Goal: Task Accomplishment & Management: Use online tool/utility

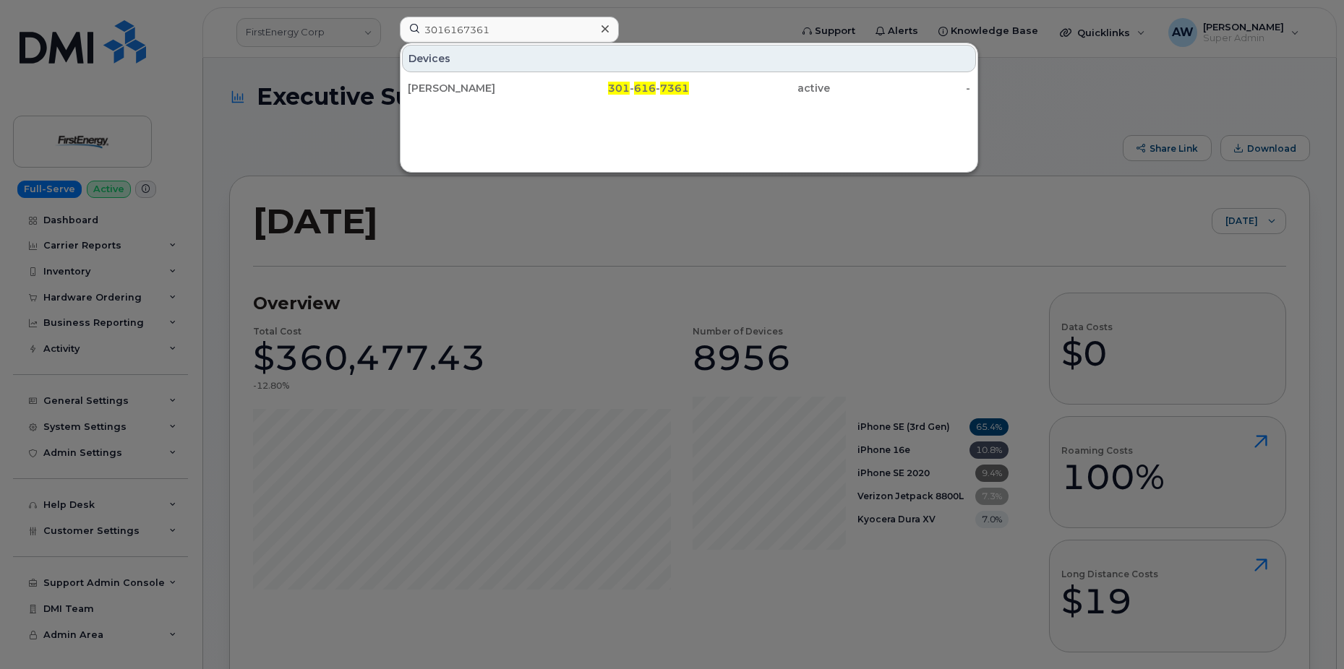
click at [309, 53] on div at bounding box center [672, 334] width 1344 height 669
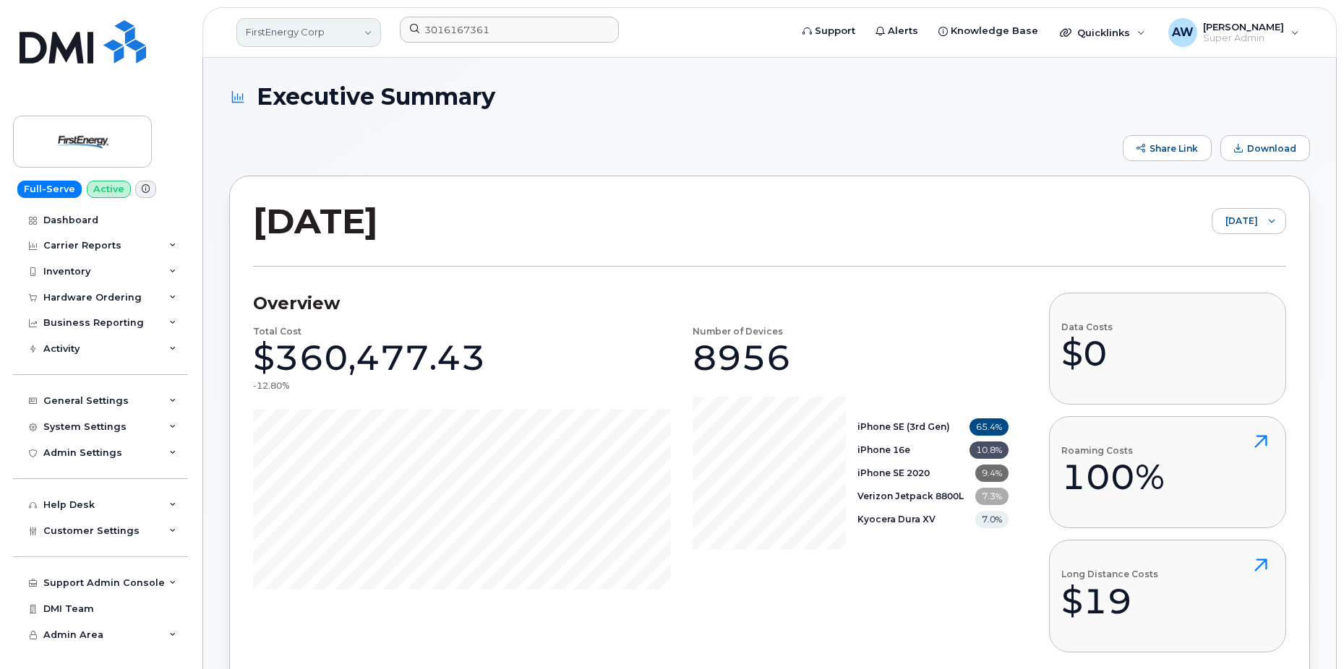
click at [308, 37] on link "FirstEnergy Corp" at bounding box center [308, 32] width 145 height 29
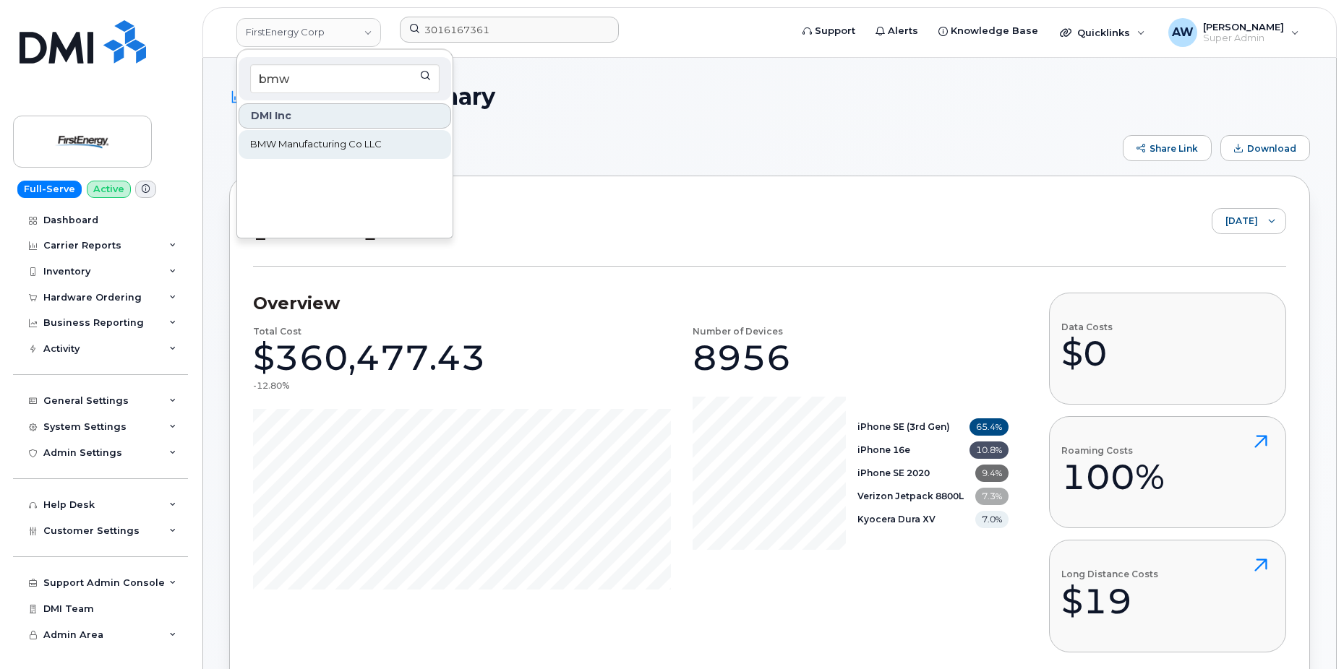
type input "bmw"
click at [317, 144] on span "BMW Manufacturing Co LLC" at bounding box center [316, 144] width 132 height 14
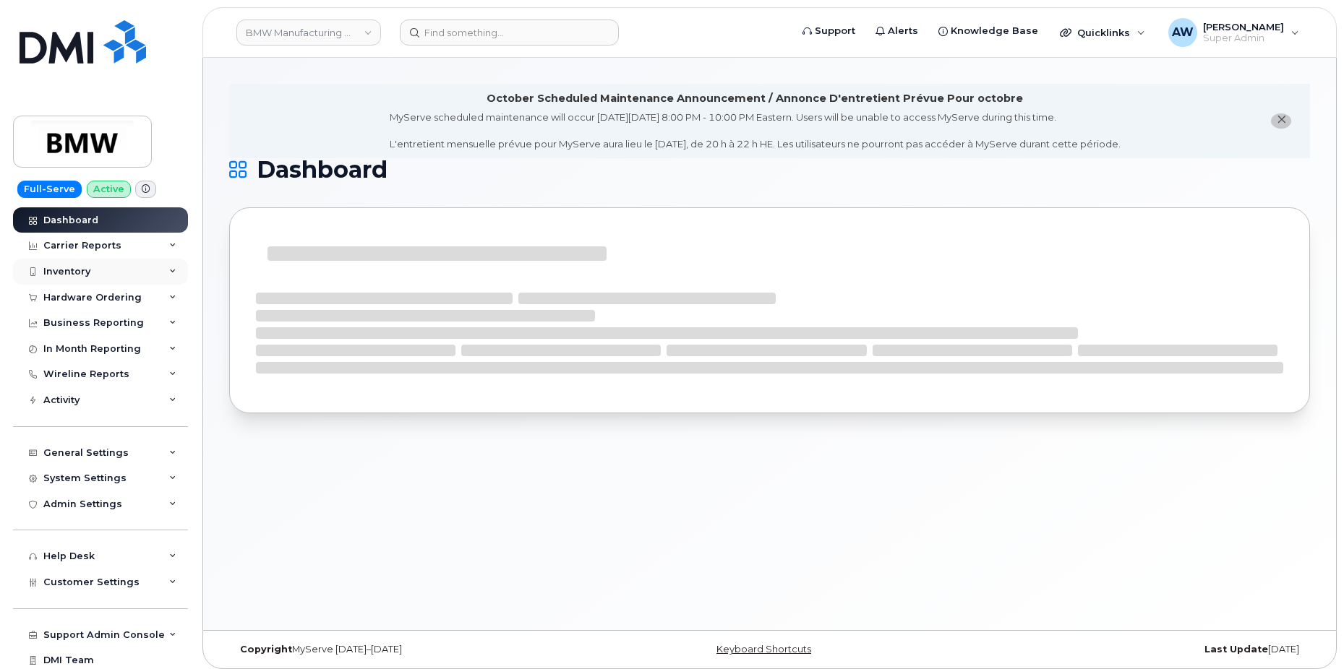
click at [169, 272] on icon at bounding box center [172, 271] width 7 height 7
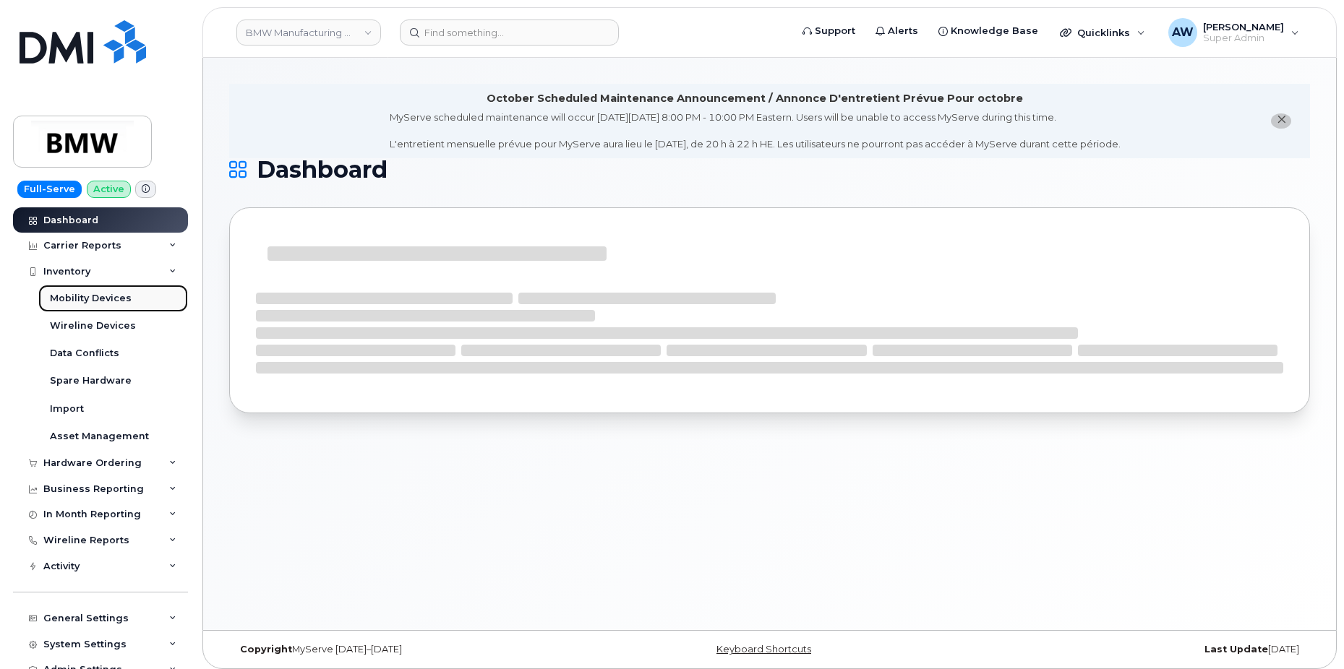
click at [150, 301] on link "Mobility Devices" at bounding box center [113, 298] width 150 height 27
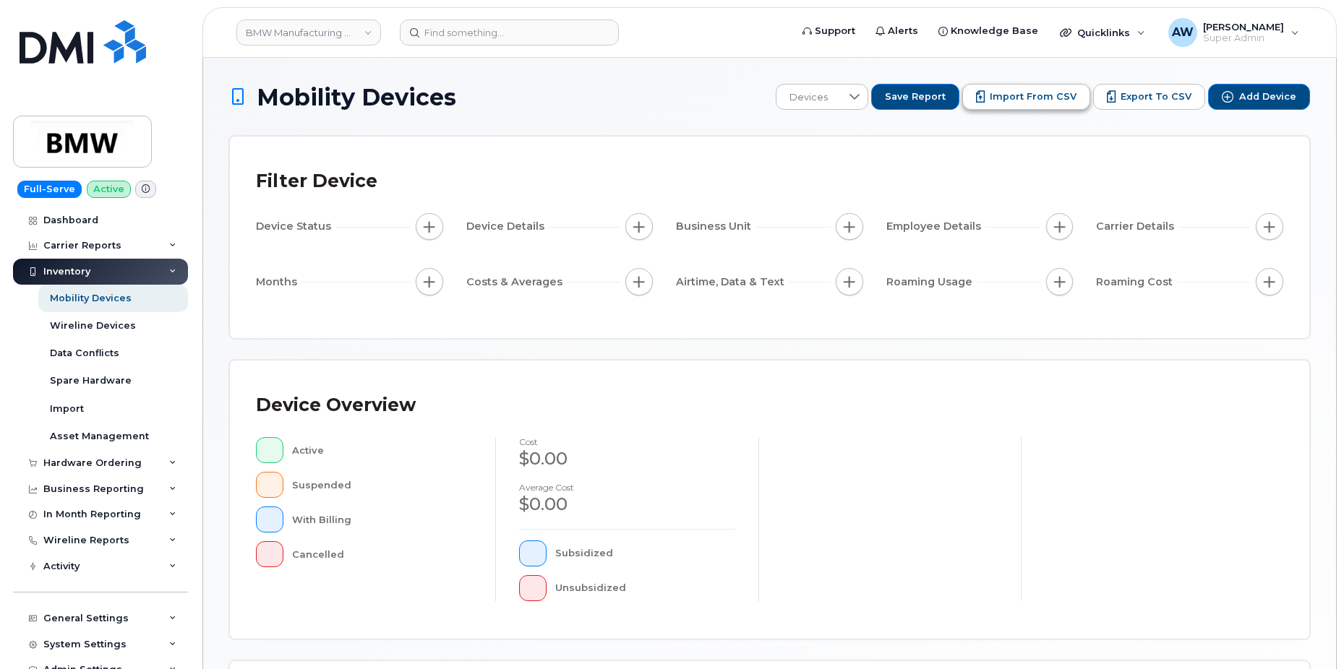
click at [1041, 94] on span "Import from CSV" at bounding box center [1033, 96] width 87 height 13
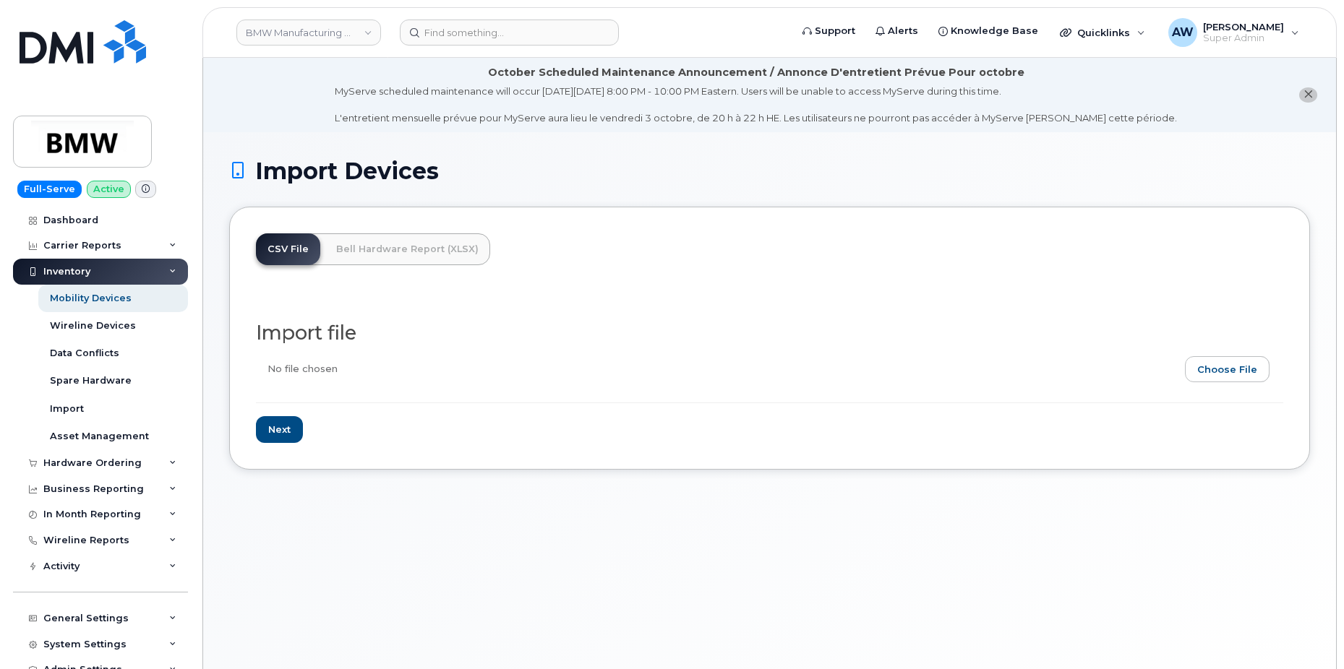
type input "C:\fakepath\BMW Months Left on Contract 10-01-2025.xlsx"
click at [289, 430] on input "Next" at bounding box center [279, 429] width 47 height 27
type input "Loading..."
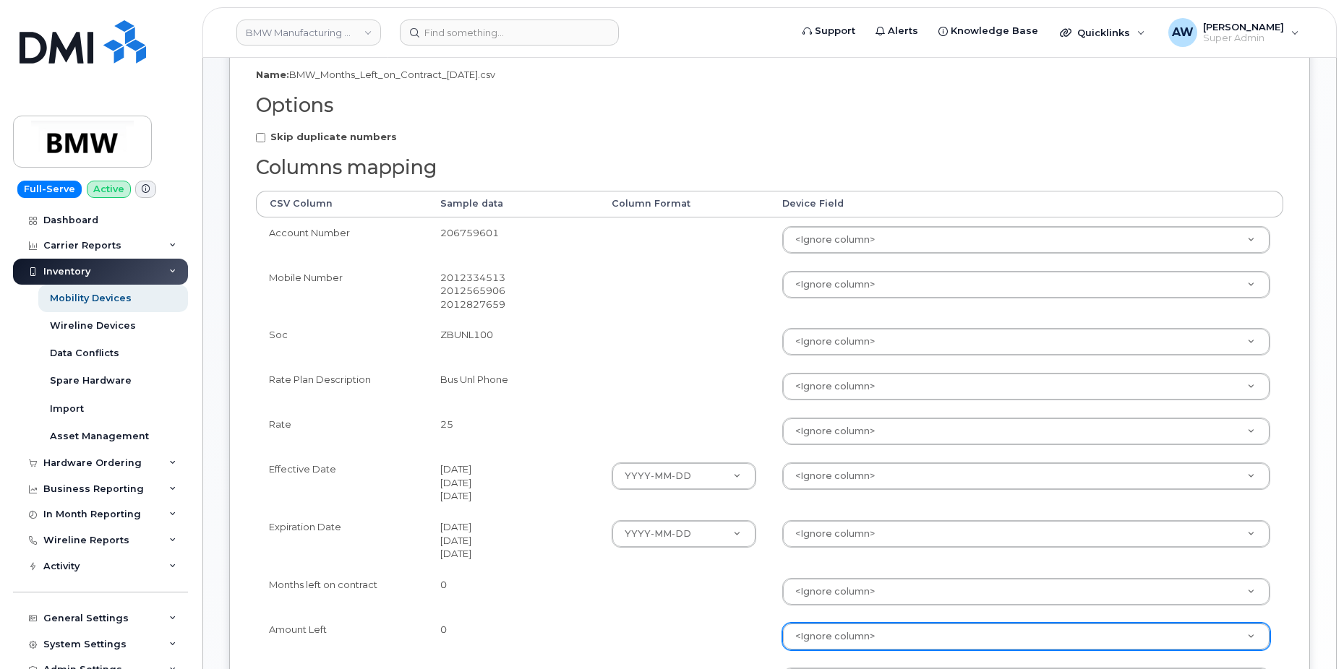
scroll to position [289, 0]
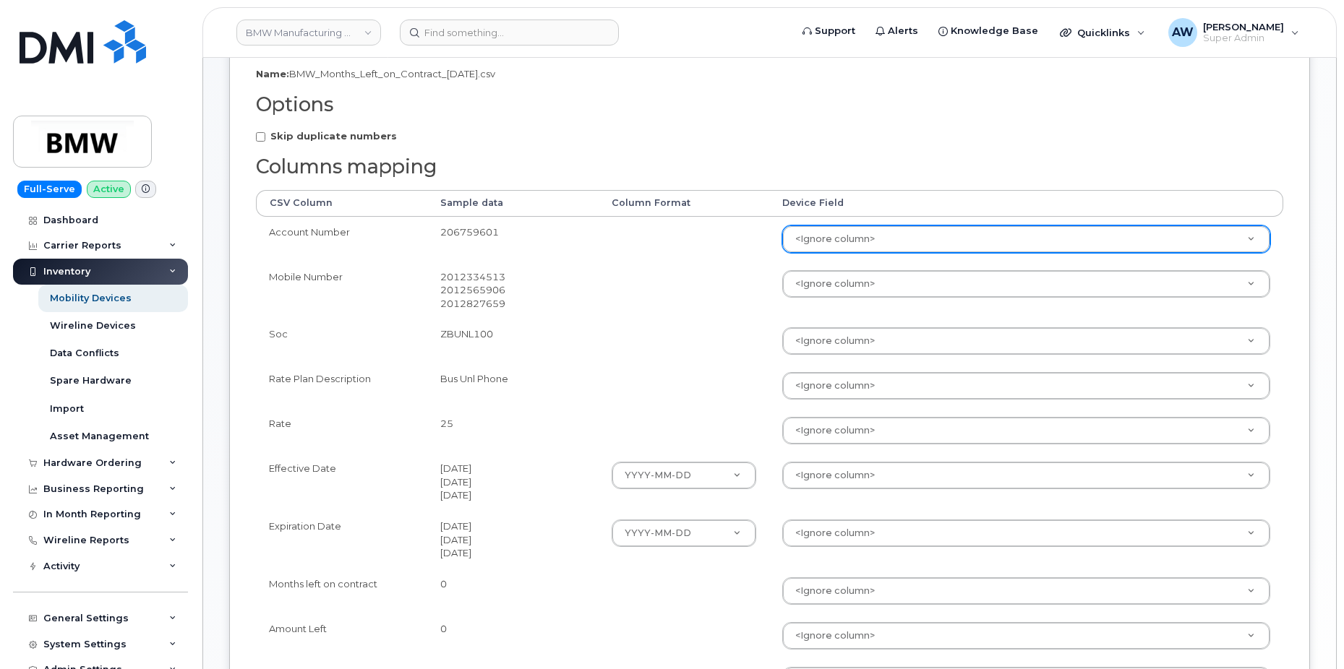
click at [970, 225] on td "<Ignore column> Accounting Categories Accounting Categories[Cost Center / Wbs E…" at bounding box center [1026, 239] width 514 height 45
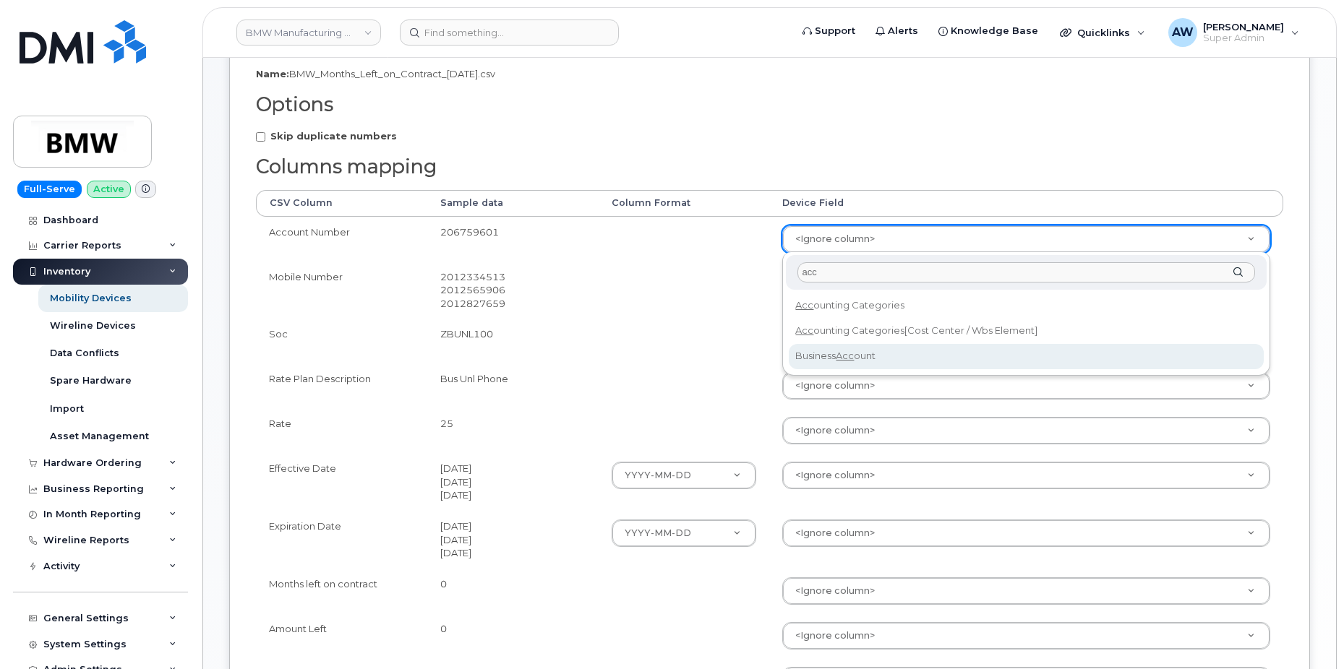
type input "acc"
select select "business_account_id"
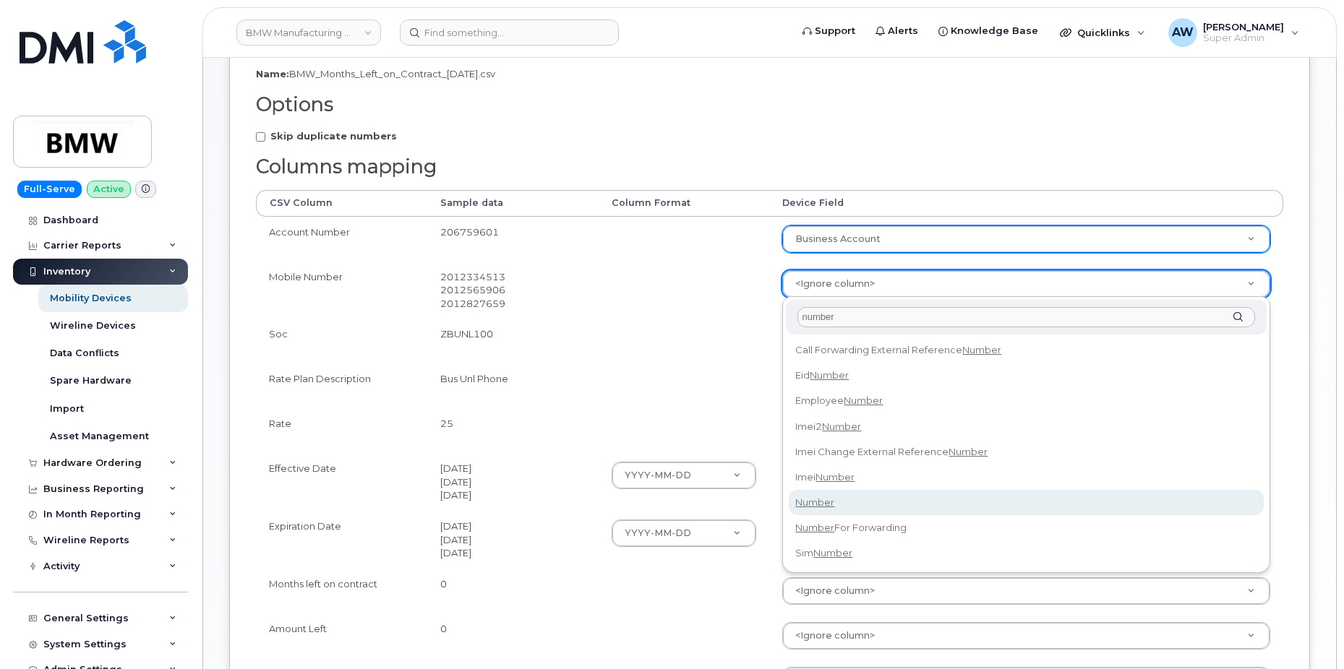
type input "number"
select select "number"
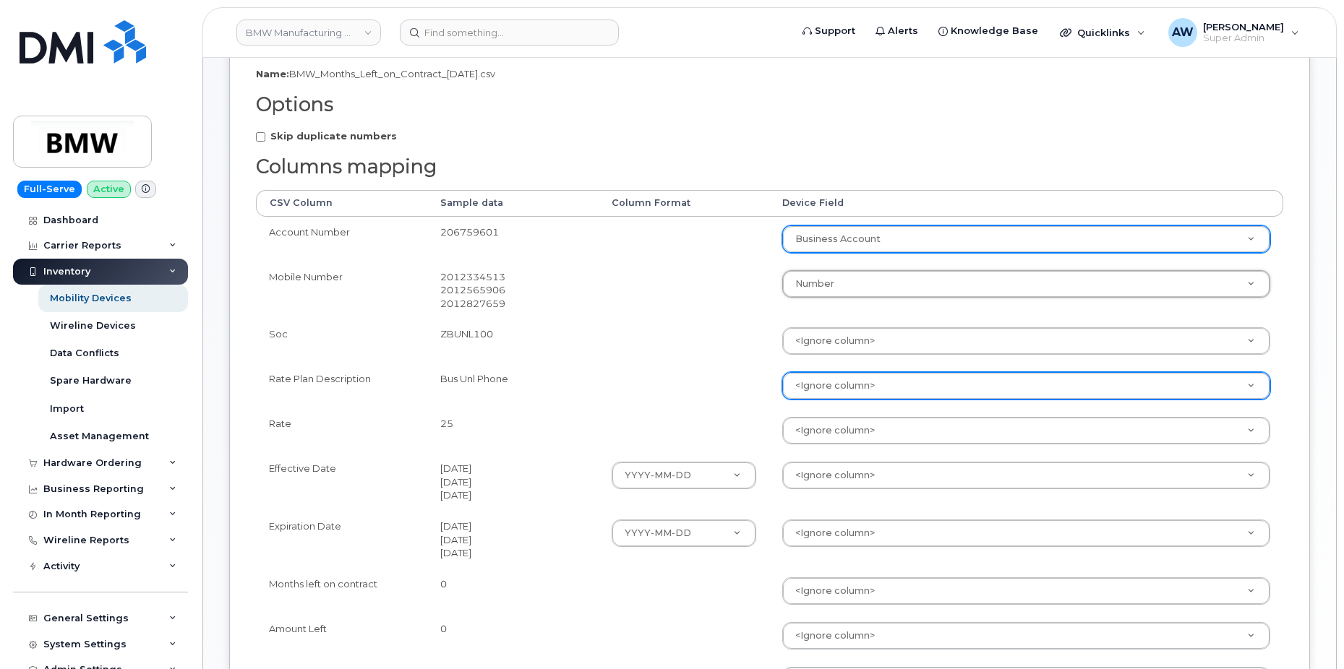
scroll to position [361, 0]
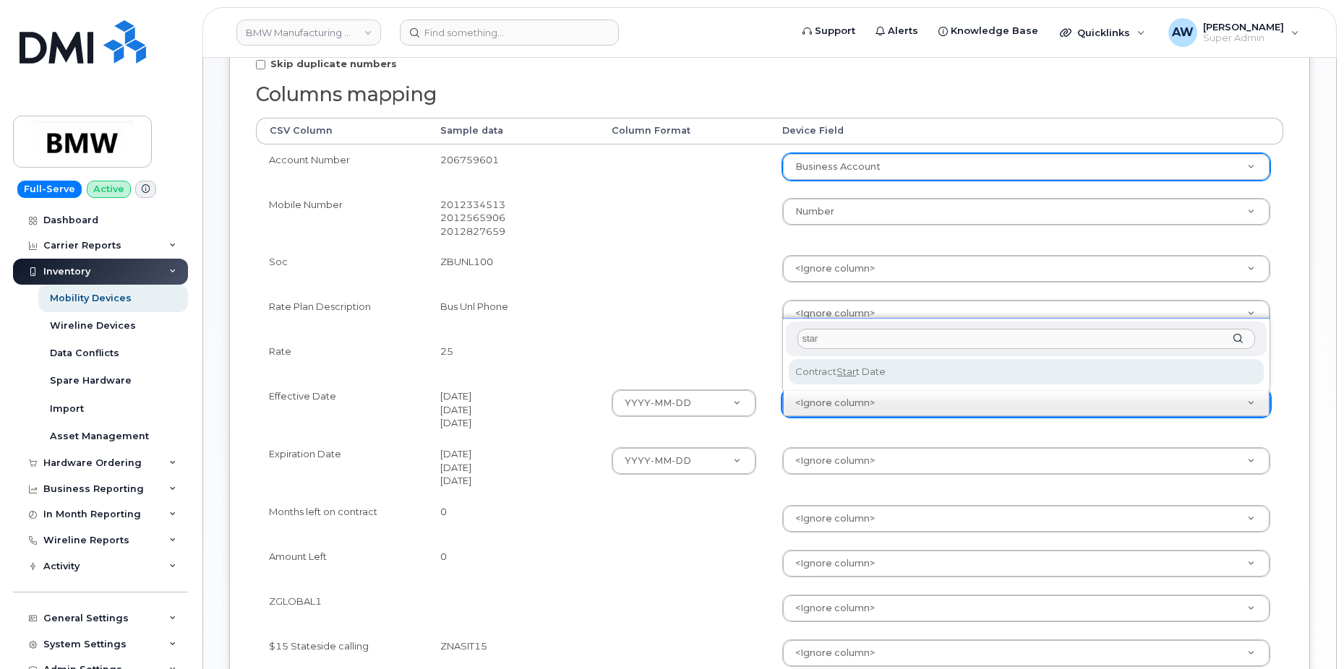
type input "star"
select select "contract_start_date"
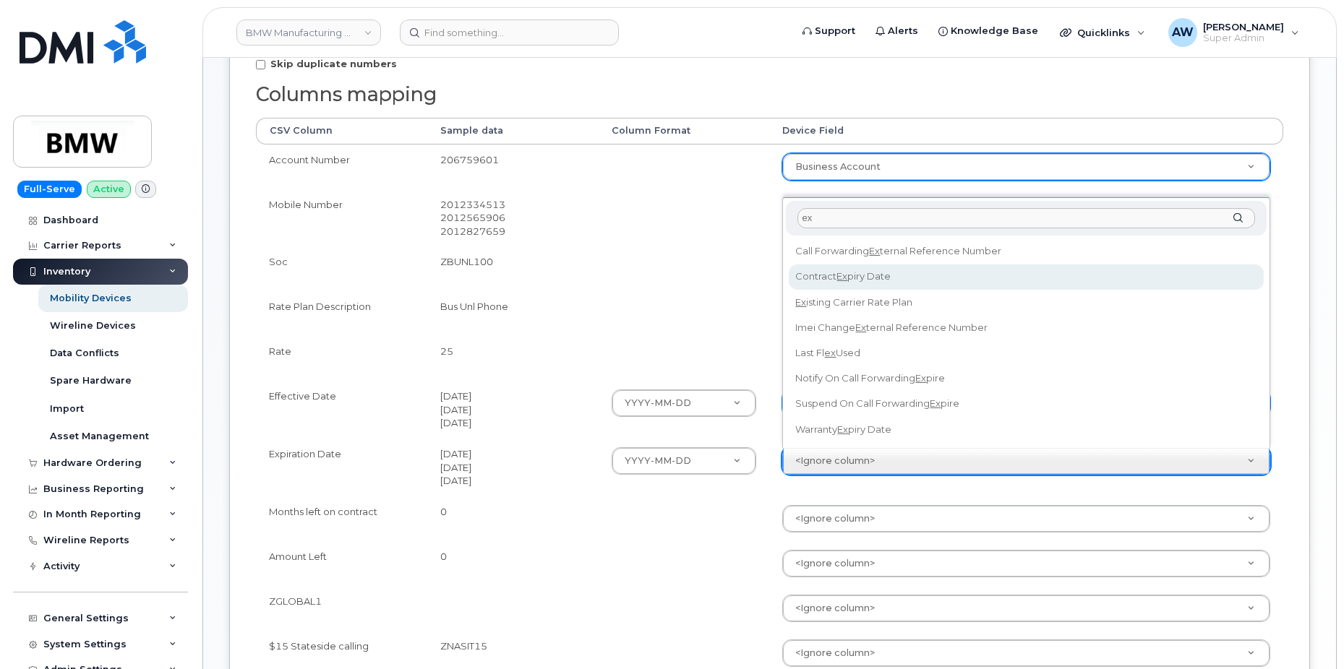
type input "ex"
select select "contract_expiry_date"
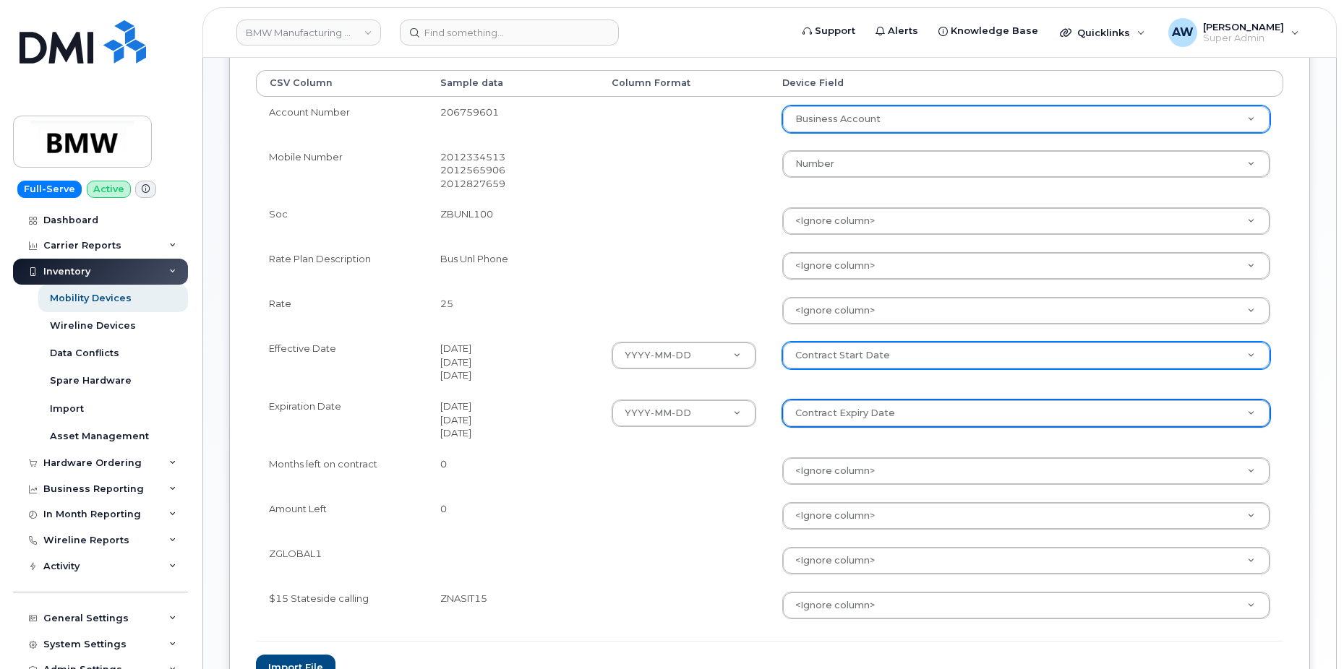
scroll to position [434, 0]
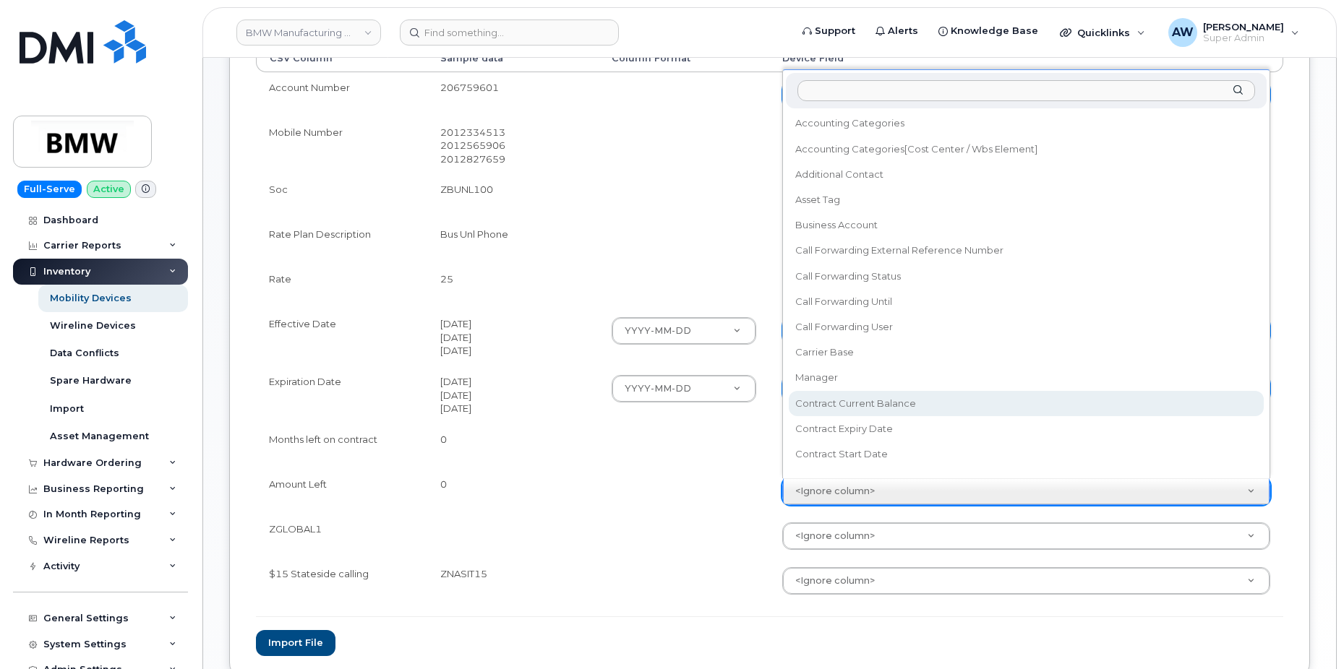
select select "contract_current_balance"
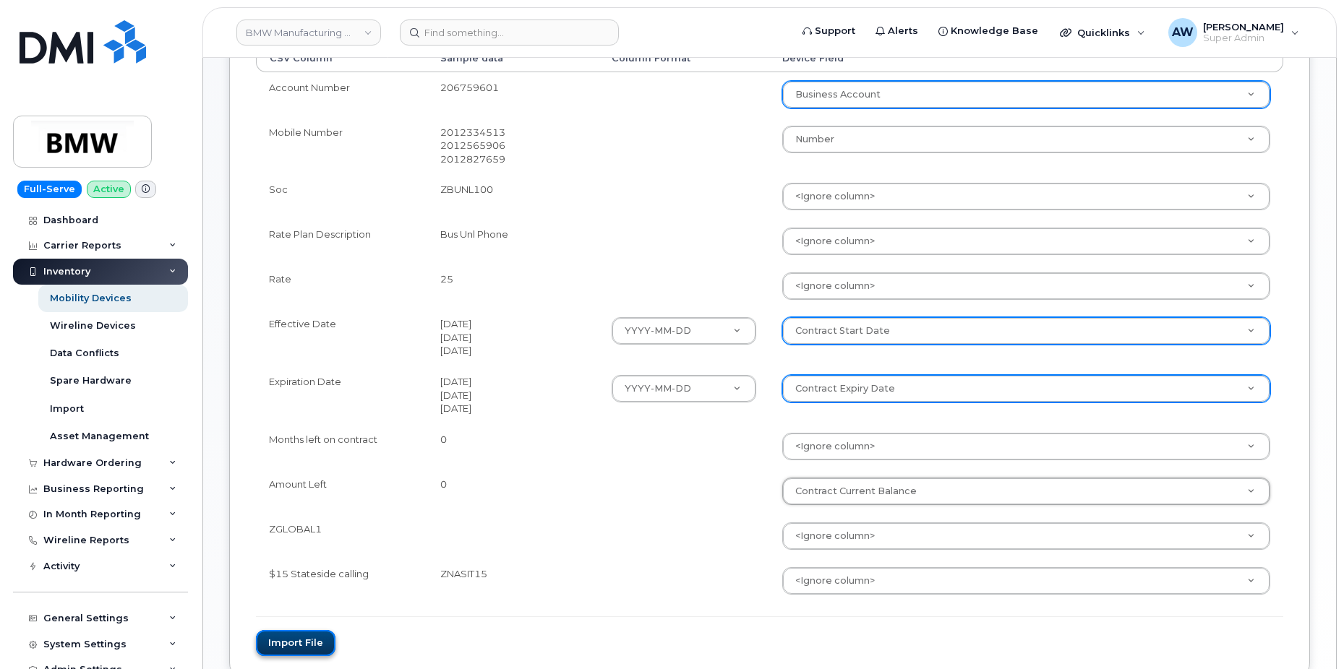
click at [315, 637] on button "Import file" at bounding box center [296, 643] width 80 height 27
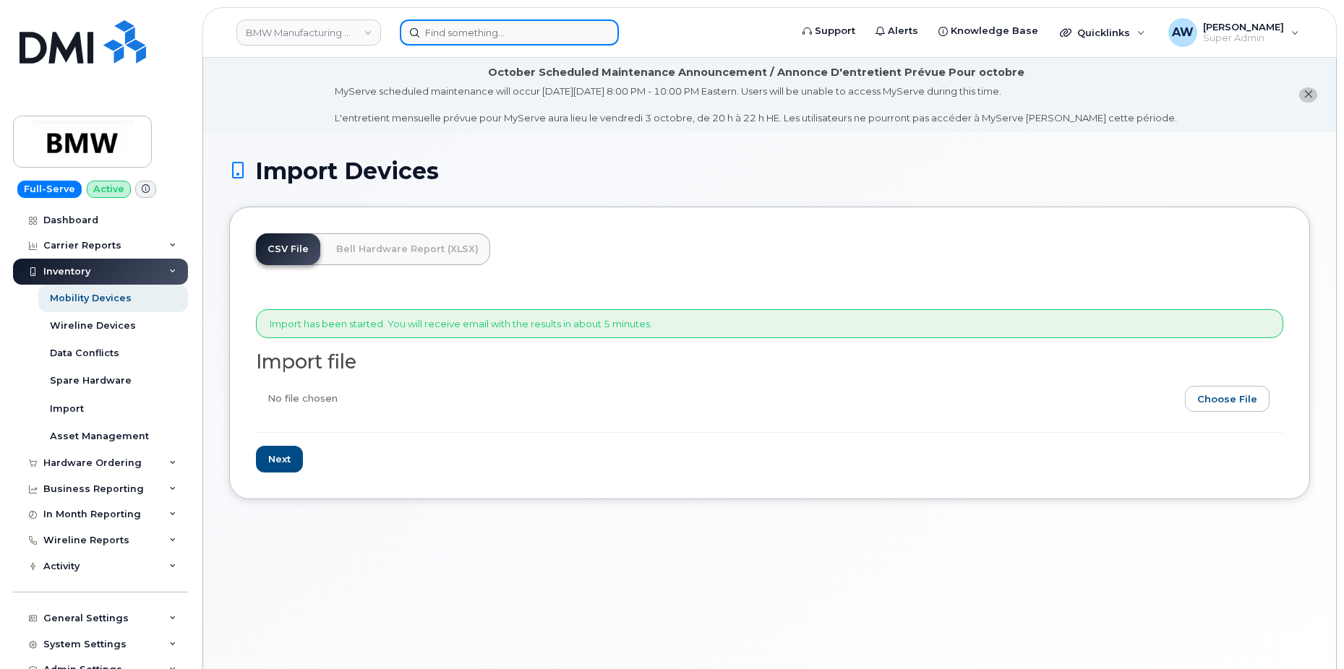
click at [464, 38] on input at bounding box center [509, 33] width 219 height 26
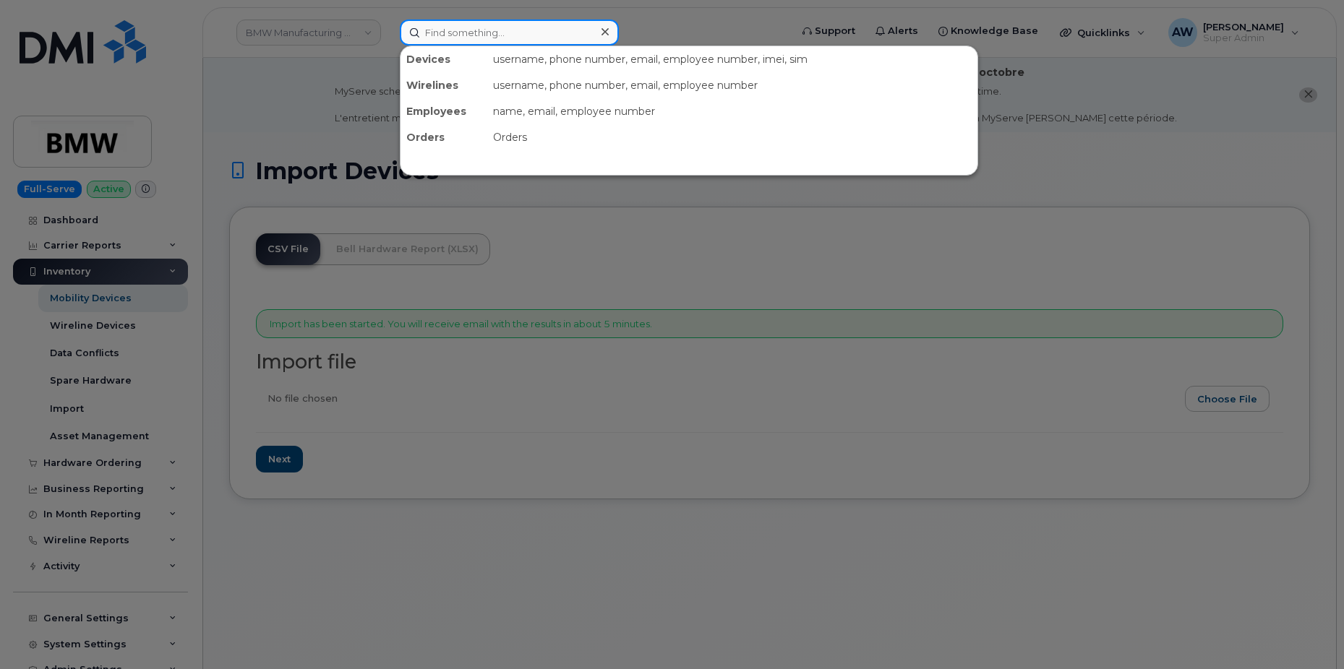
paste input "8647428919"
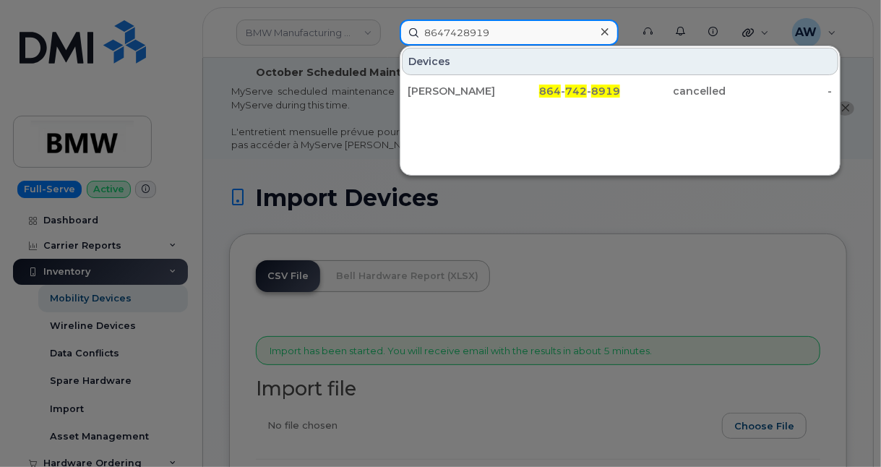
click at [479, 26] on input "8647428919" at bounding box center [509, 33] width 219 height 26
paste input "900568"
click at [488, 33] on input "8647900568" at bounding box center [509, 33] width 219 height 26
paste input "841632"
click at [510, 24] on input "8647841632" at bounding box center [509, 33] width 219 height 26
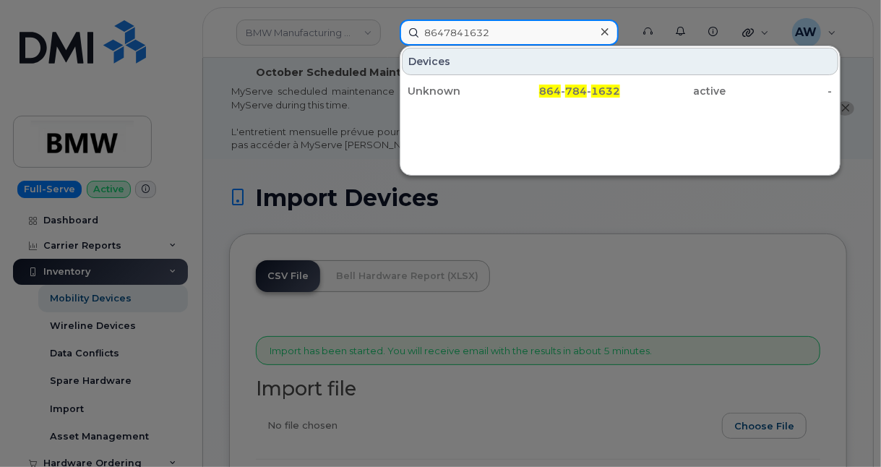
paste input "5594714"
click at [509, 35] on input "8645594714" at bounding box center [509, 33] width 219 height 26
paste input "3768610"
click at [555, 38] on input "8643768610" at bounding box center [509, 33] width 219 height 26
paste input "6149665514"
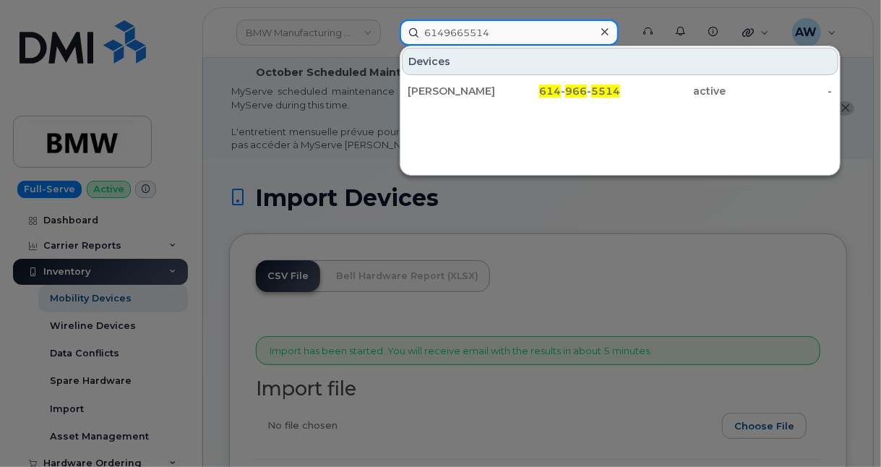
click at [537, 38] on input "6149665514" at bounding box center [509, 33] width 219 height 26
paste input "8645811656"
click at [555, 35] on input "8645811656" at bounding box center [509, 33] width 219 height 26
paste input "3758618"
click at [513, 29] on input "8643758618" at bounding box center [509, 33] width 219 height 26
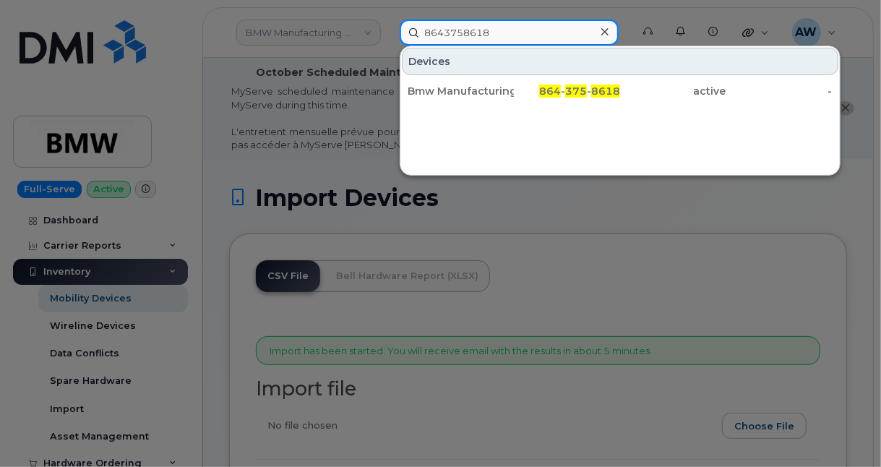
paste input "675497"
click at [569, 37] on input "8643675497" at bounding box center [509, 33] width 219 height 26
paste input "2242585939"
type input "2242585939"
click at [513, 33] on input "2242585939" at bounding box center [509, 33] width 219 height 26
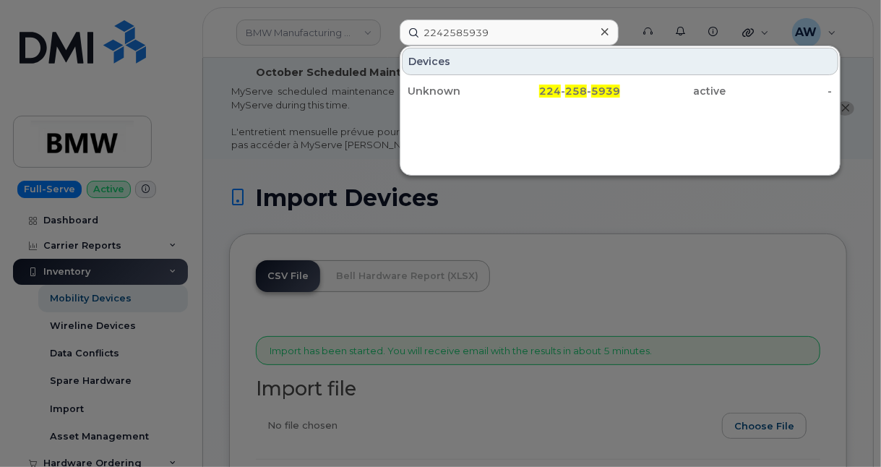
click at [553, 69] on div "Devices" at bounding box center [620, 61] width 437 height 27
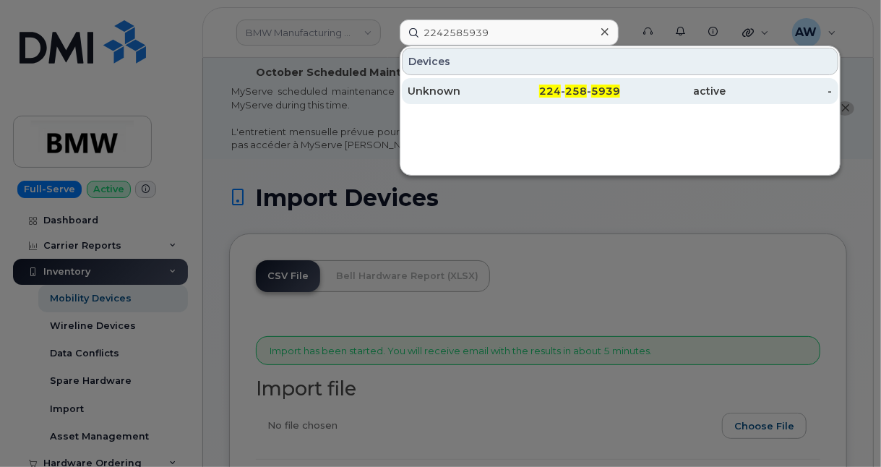
click at [489, 90] on div "Unknown" at bounding box center [461, 91] width 106 height 14
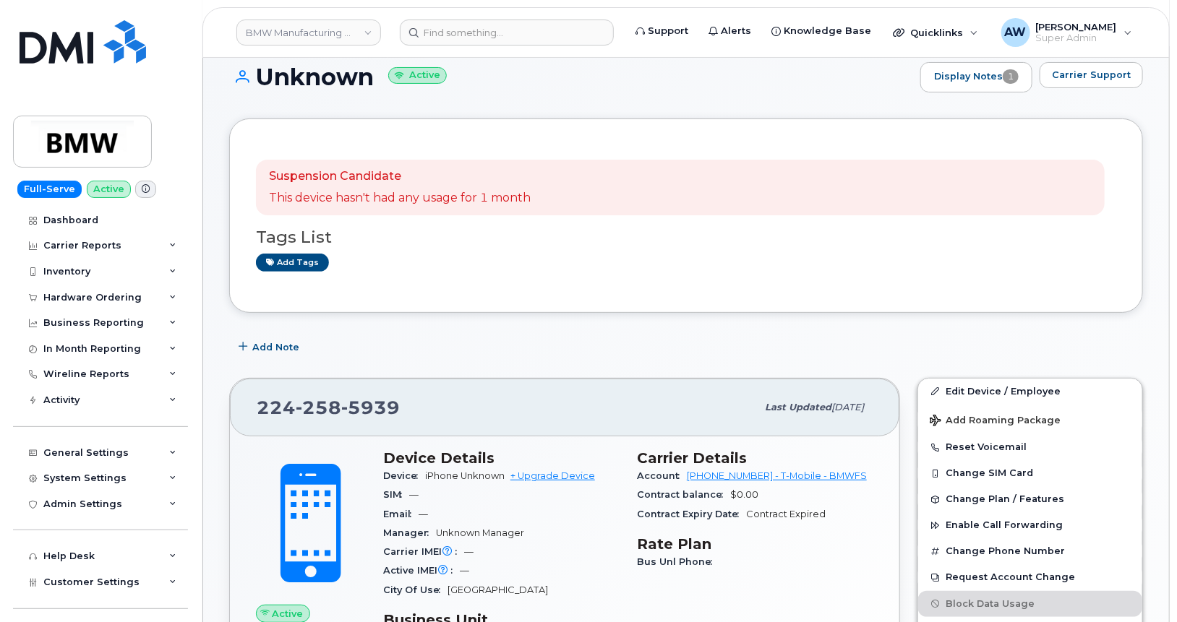
scroll to position [192, 0]
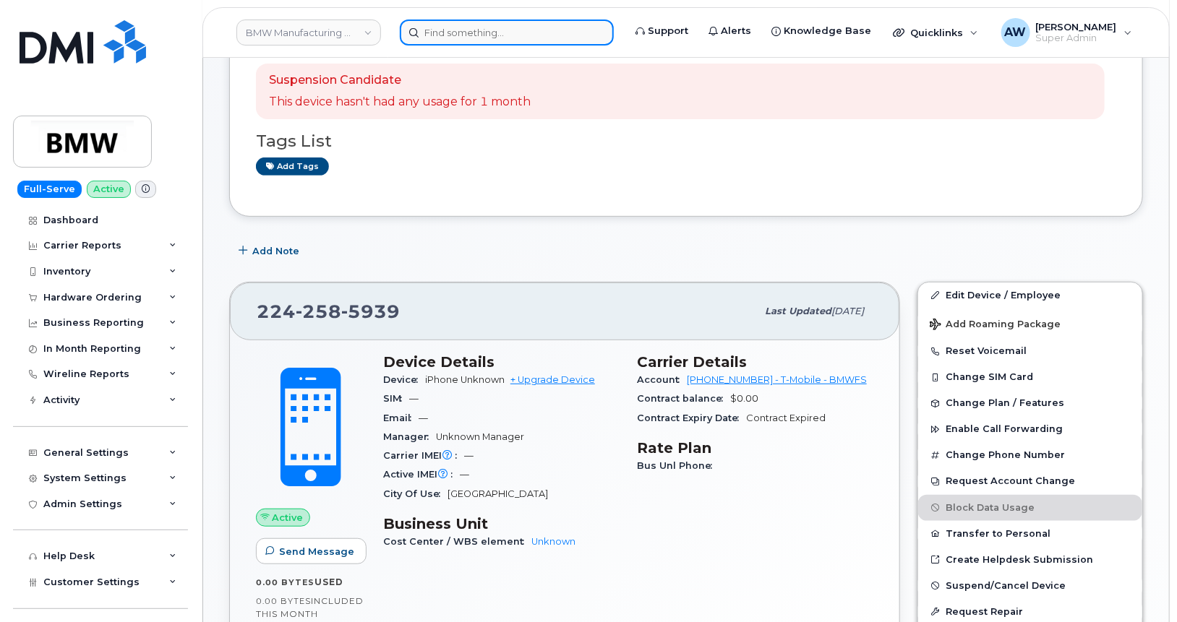
click at [485, 39] on input at bounding box center [507, 33] width 214 height 26
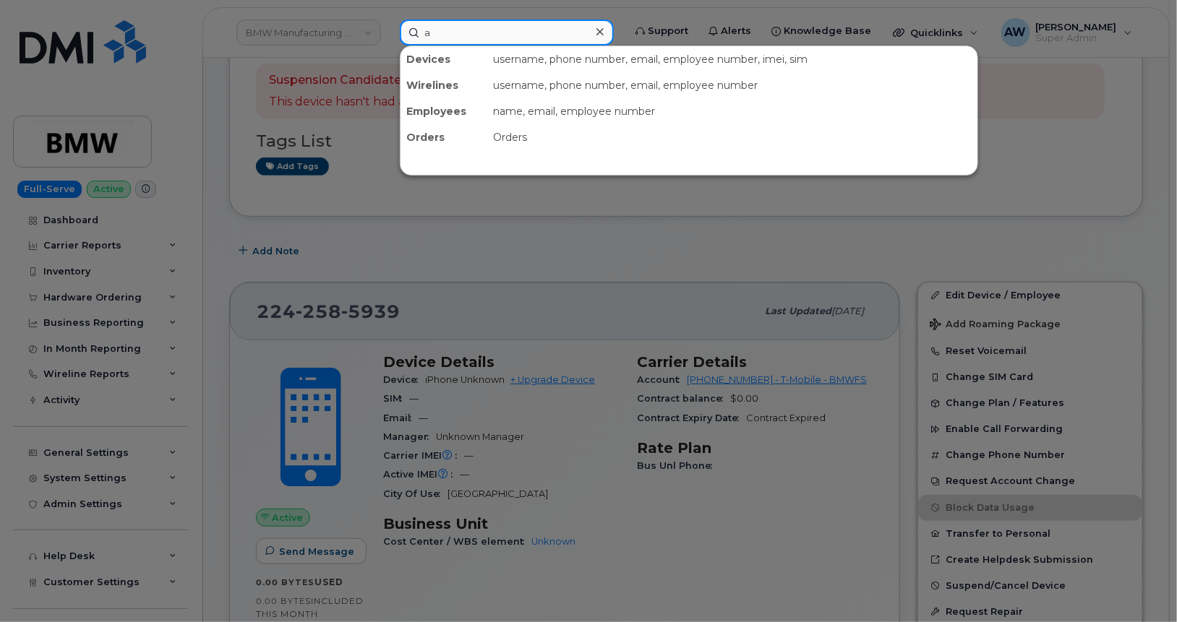
paste input "8645594714"
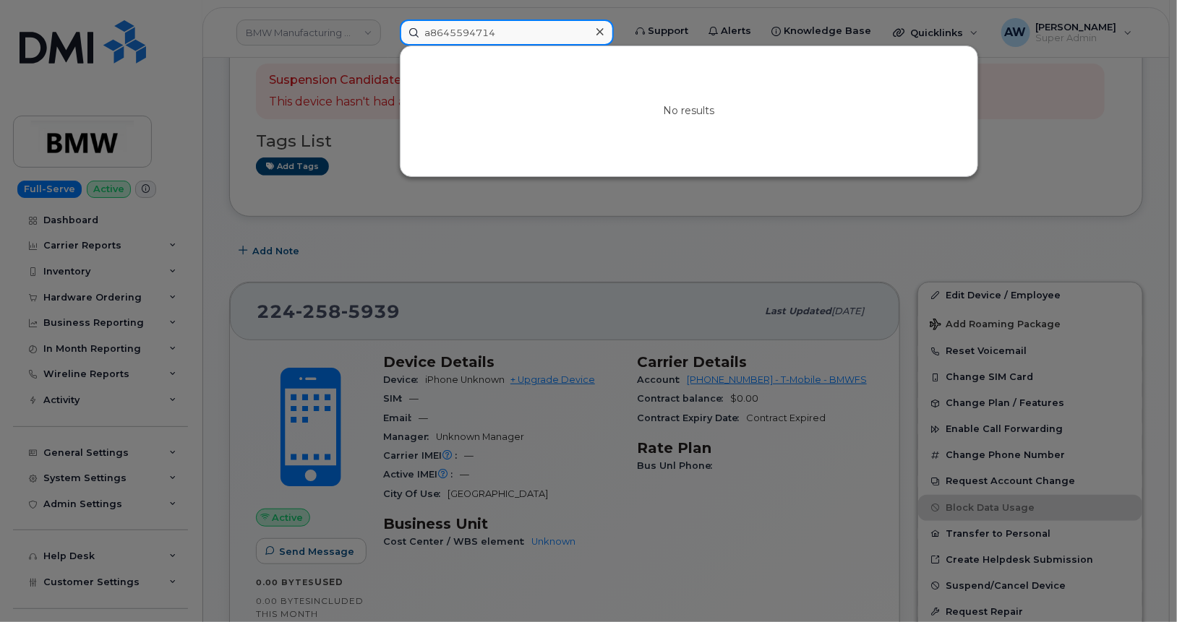
paste input
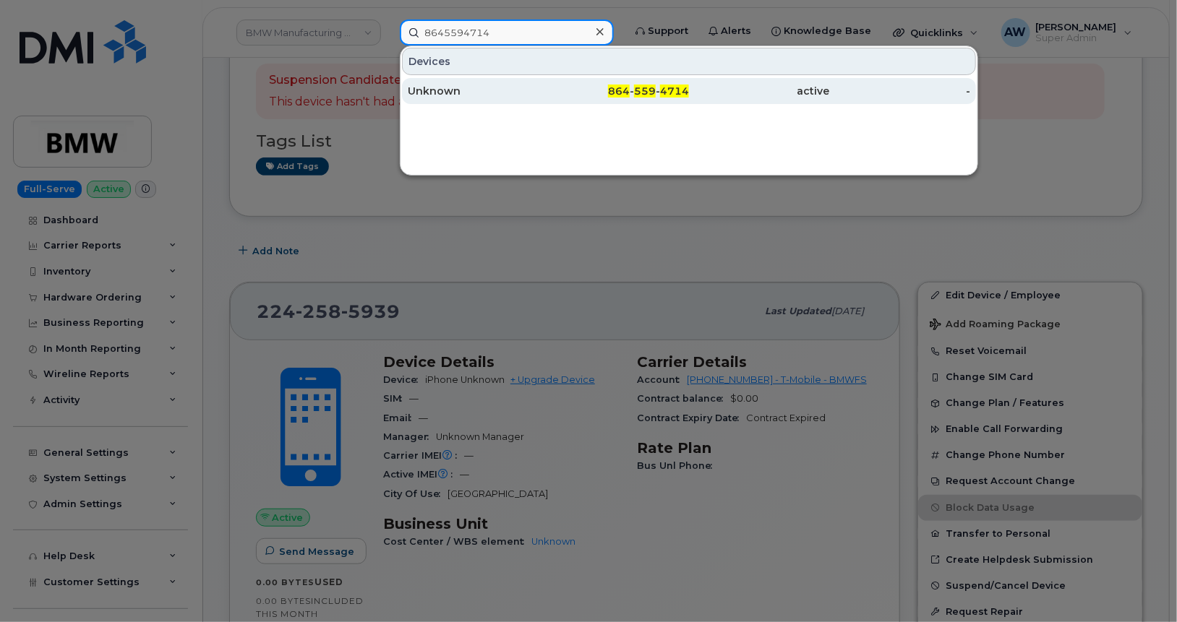
type input "8645594714"
click at [520, 95] on div "Unknown" at bounding box center [478, 91] width 141 height 14
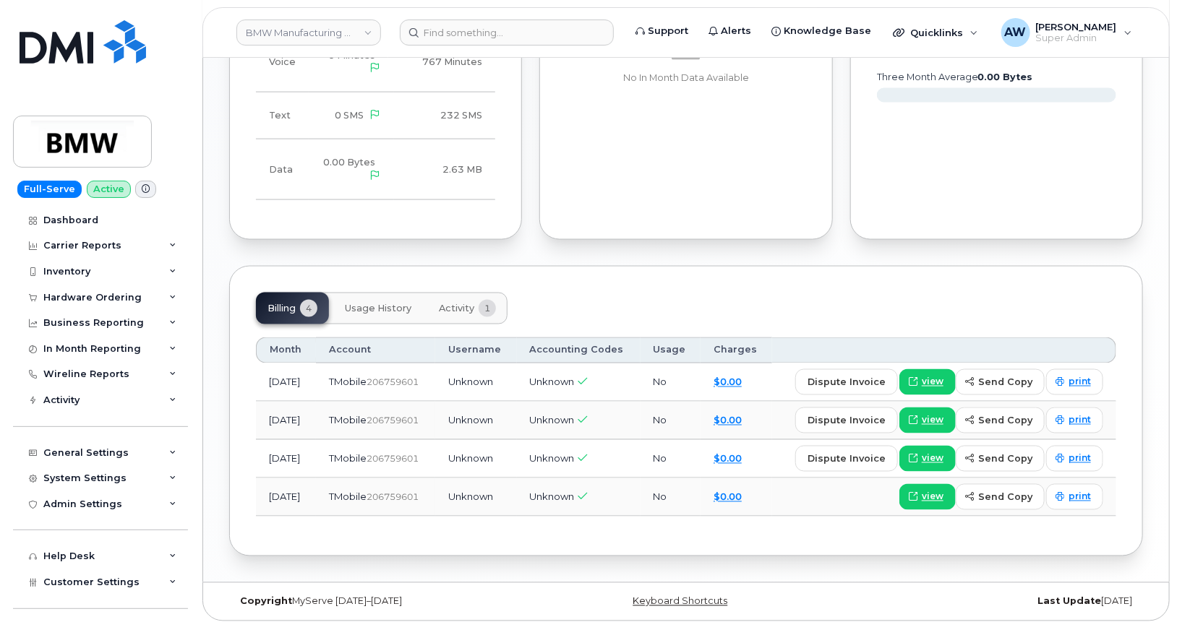
scroll to position [975, 0]
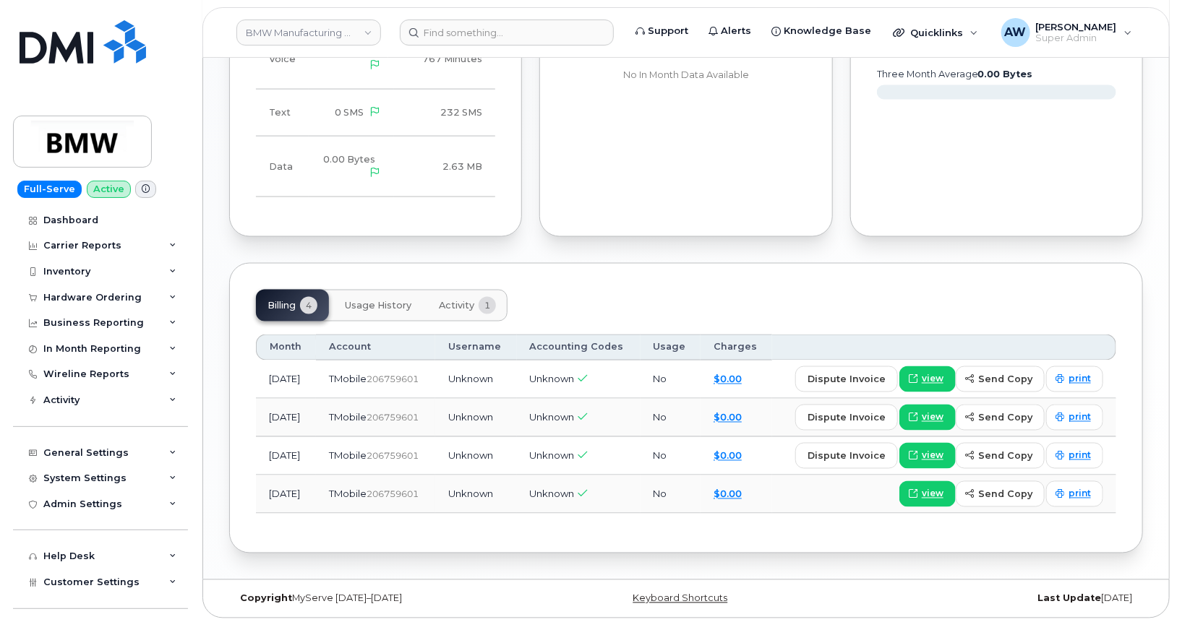
click at [366, 301] on span "Usage History" at bounding box center [378, 306] width 67 height 12
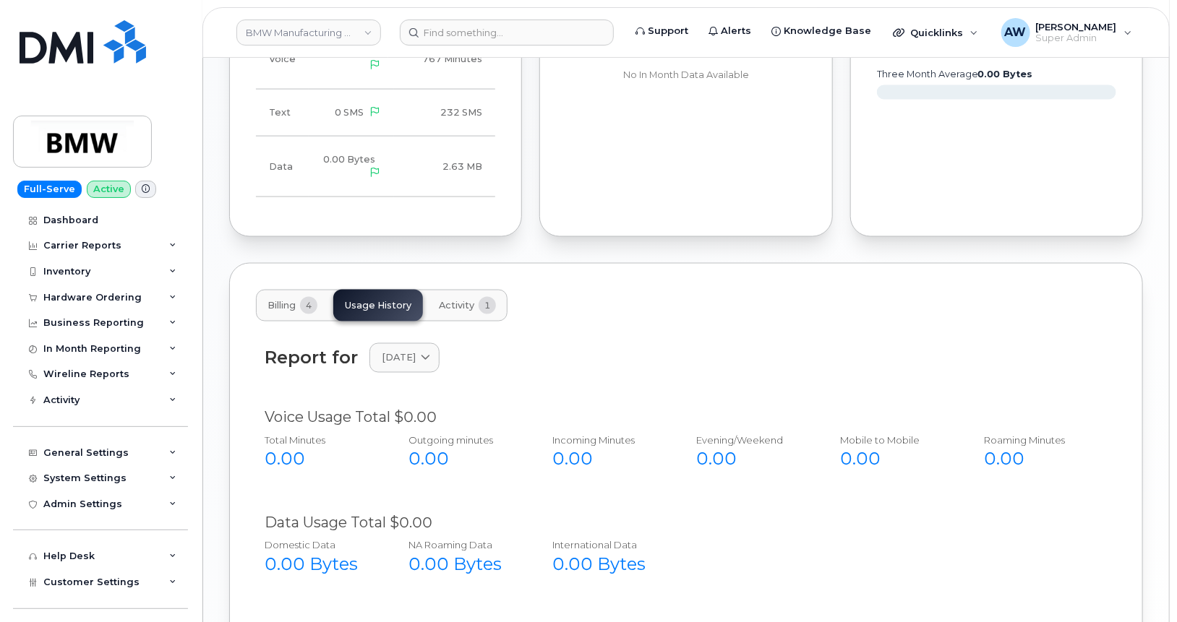
click at [467, 311] on button "Activity 1" at bounding box center [467, 306] width 80 height 32
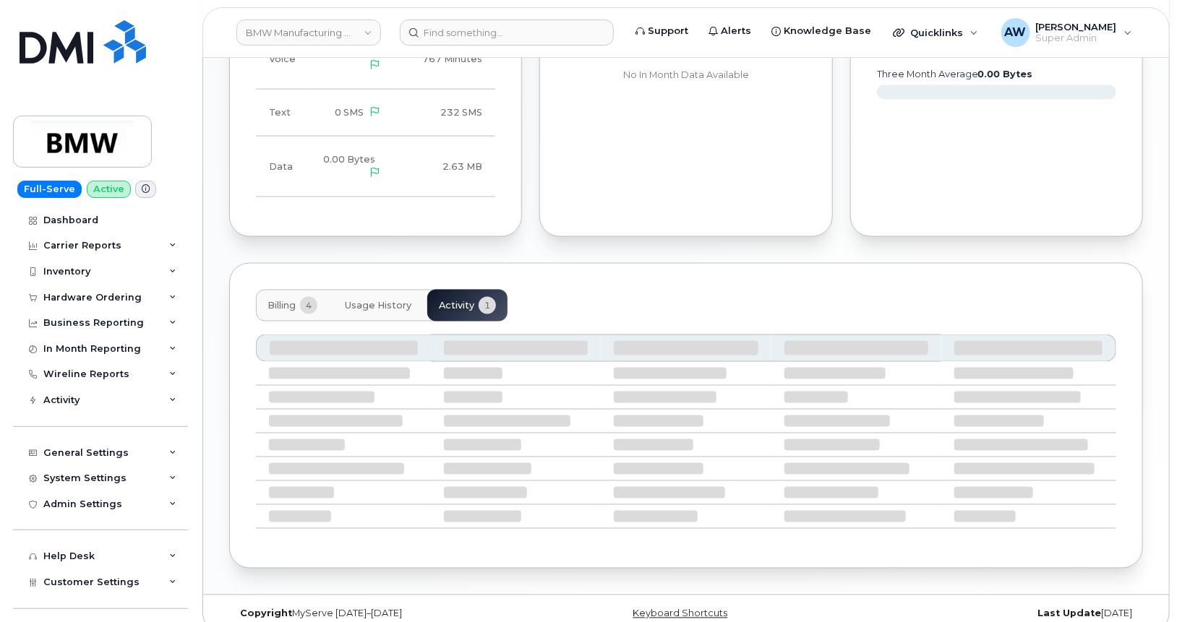
scroll to position [885, 0]
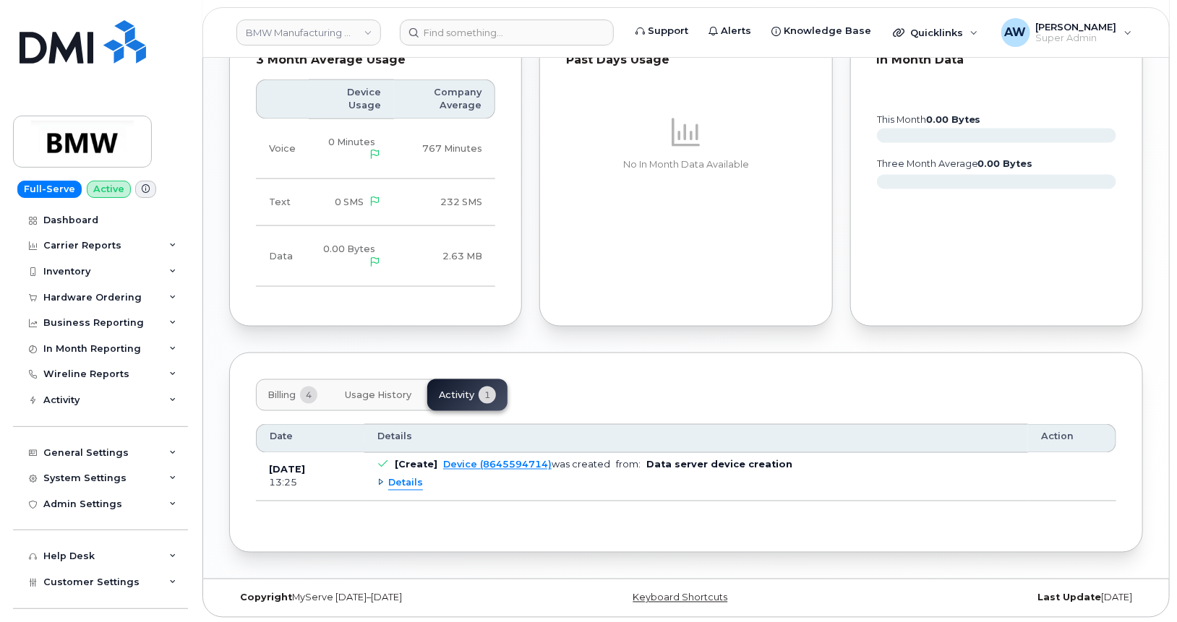
click at [410, 484] on span "Details" at bounding box center [405, 484] width 35 height 14
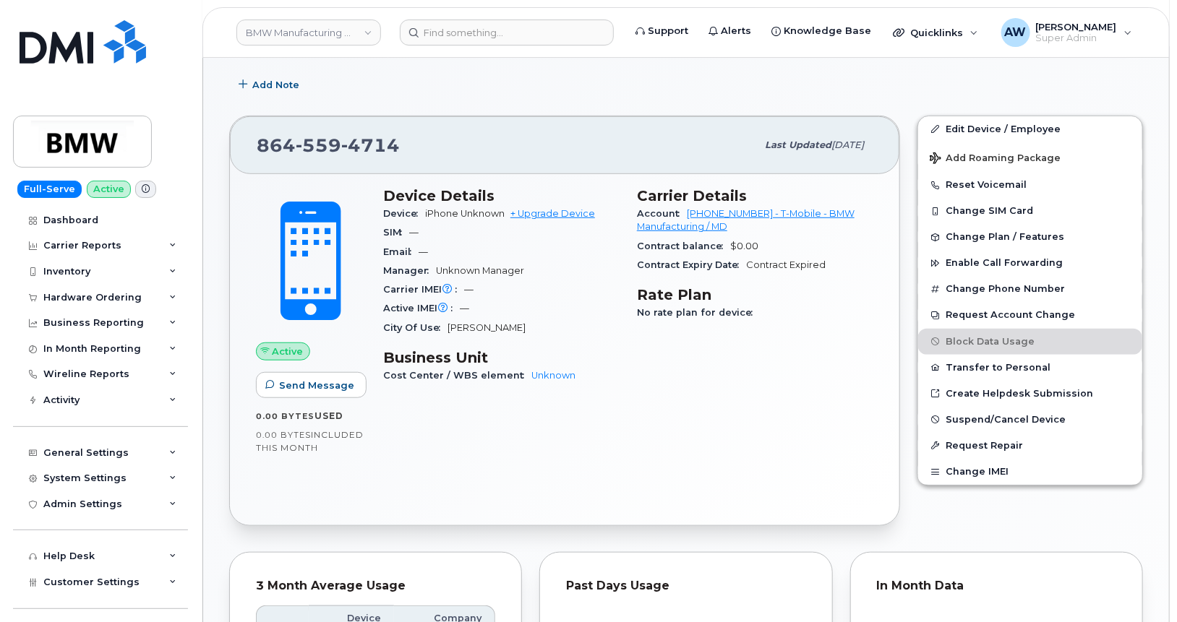
scroll to position [0, 0]
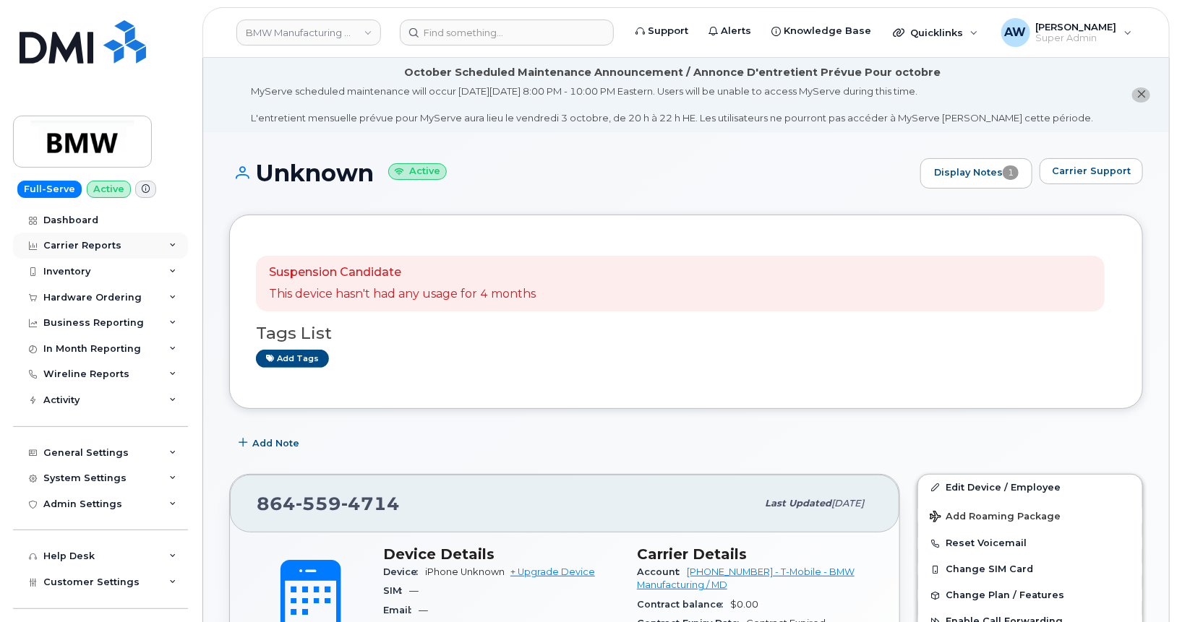
click at [150, 239] on div "Carrier Reports" at bounding box center [100, 246] width 175 height 26
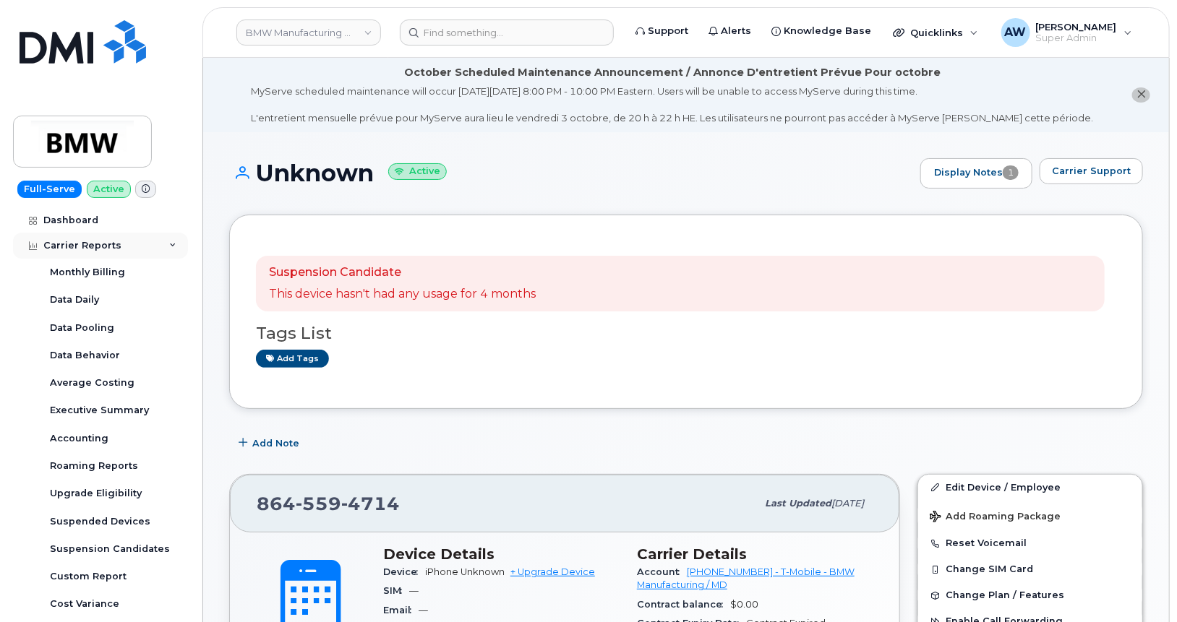
click at [150, 239] on div "Carrier Reports" at bounding box center [100, 246] width 175 height 26
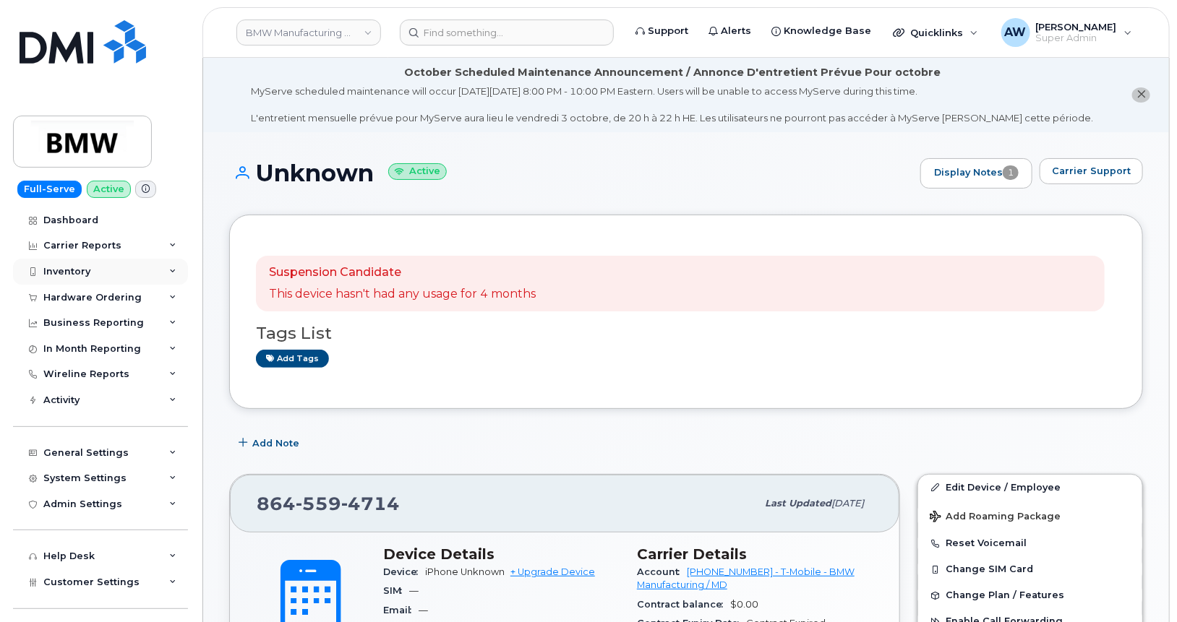
click at [149, 268] on div "Inventory" at bounding box center [100, 272] width 175 height 26
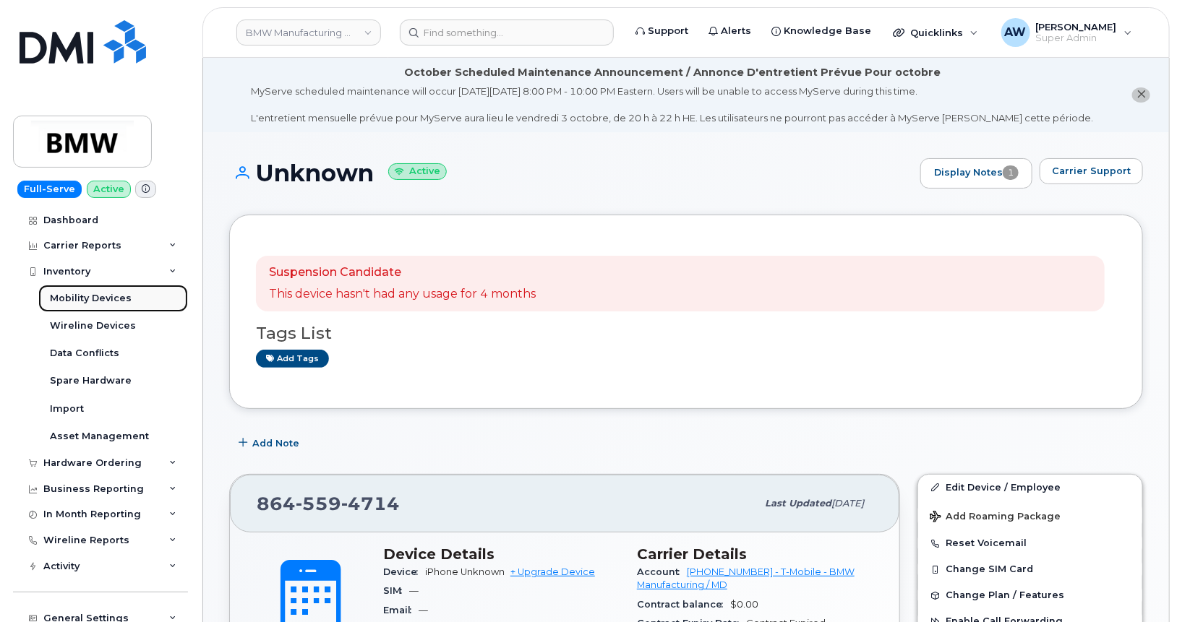
click at [144, 302] on link "Mobility Devices" at bounding box center [113, 298] width 150 height 27
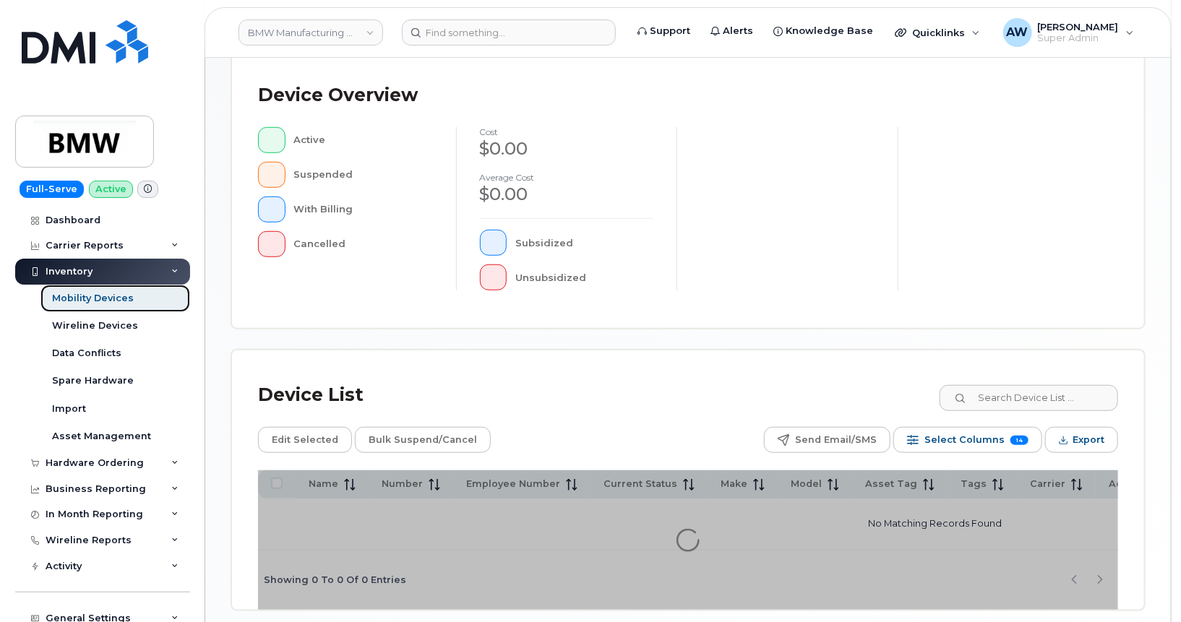
scroll to position [455, 0]
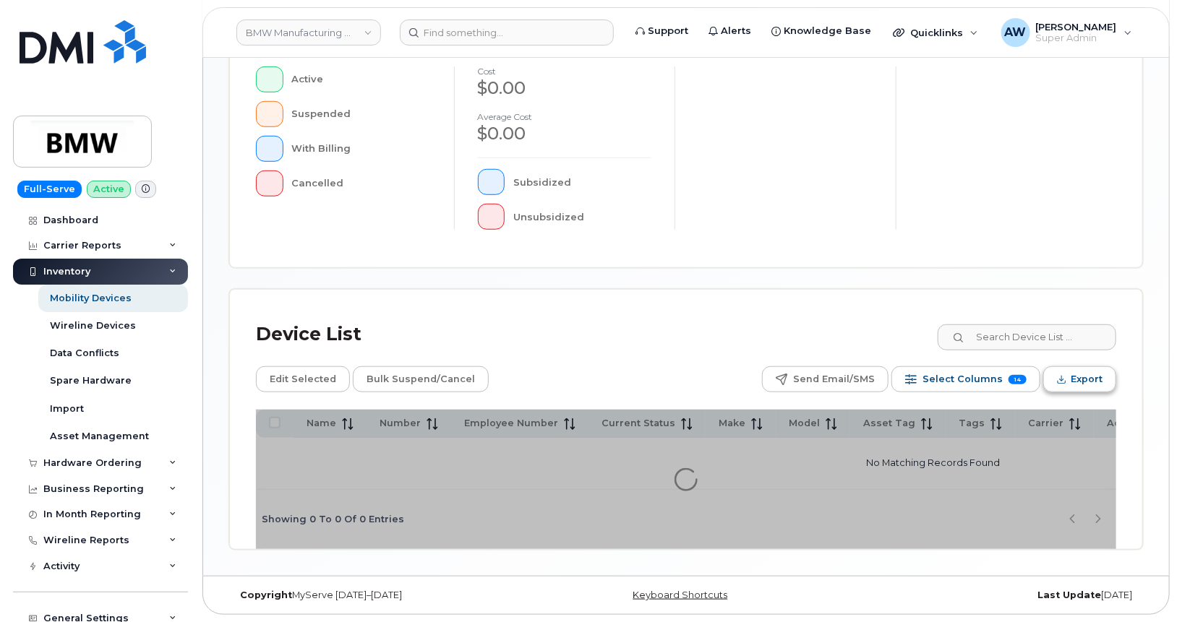
click at [1081, 378] on span "Export" at bounding box center [1087, 380] width 32 height 22
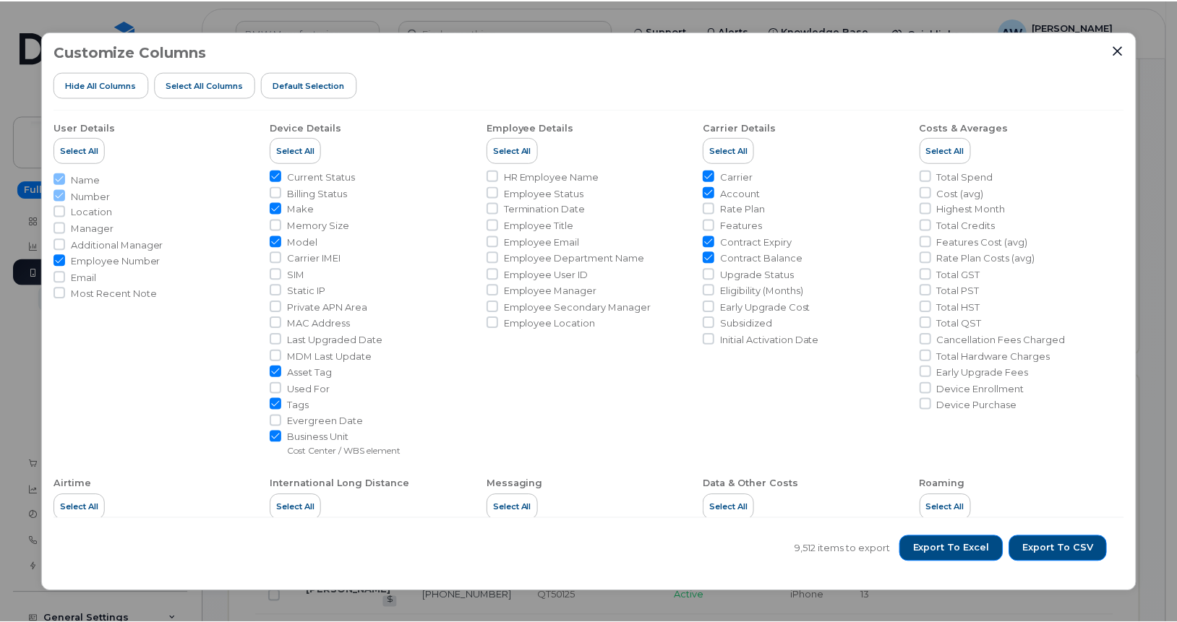
scroll to position [481, 0]
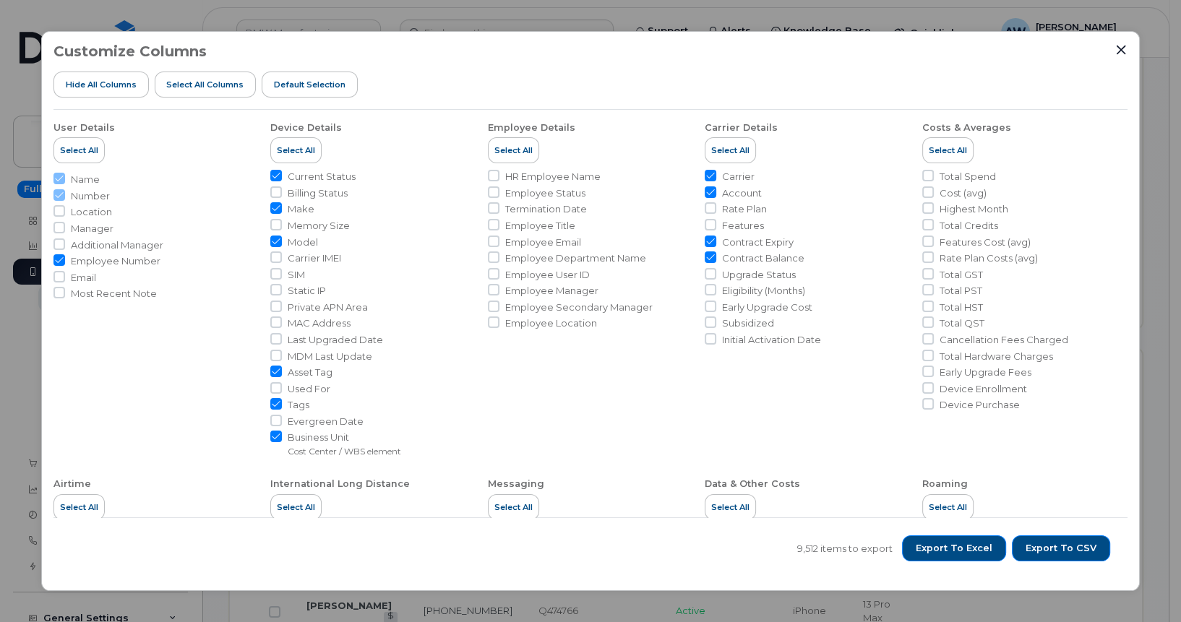
click at [108, 257] on span "Employee Number" at bounding box center [116, 261] width 90 height 14
click at [65, 257] on input "Employee Number" at bounding box center [59, 260] width 12 height 12
checkbox input "false"
click at [726, 240] on span "Contract Expiry" at bounding box center [758, 243] width 72 height 14
click at [716, 240] on input "Contract Expiry" at bounding box center [711, 242] width 12 height 12
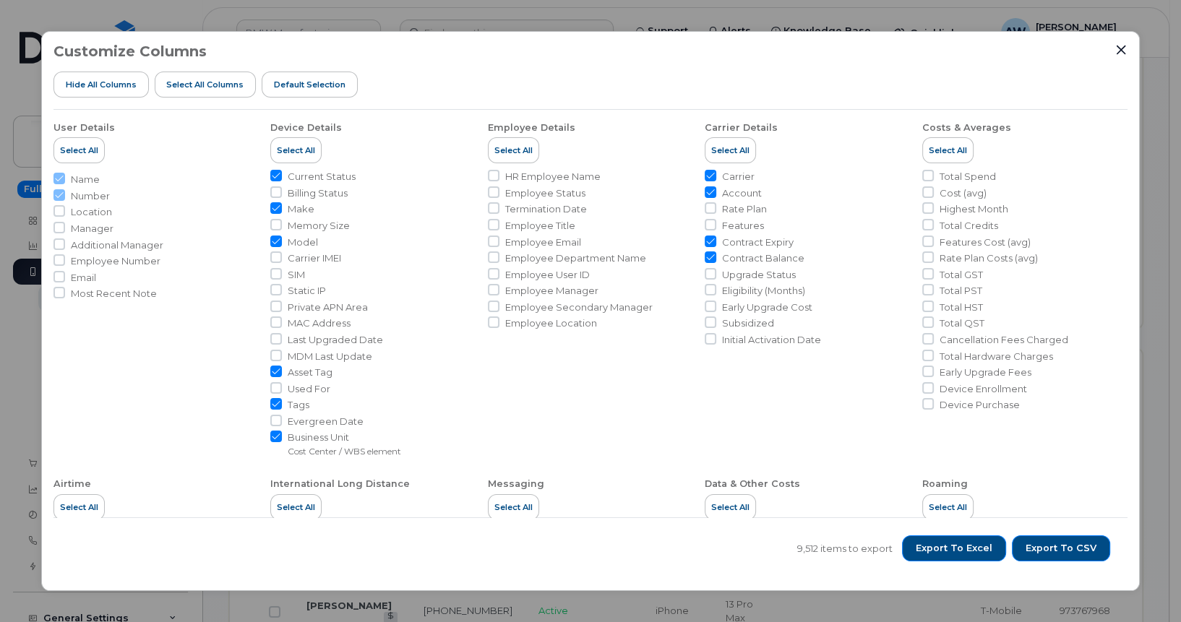
checkbox input "false"
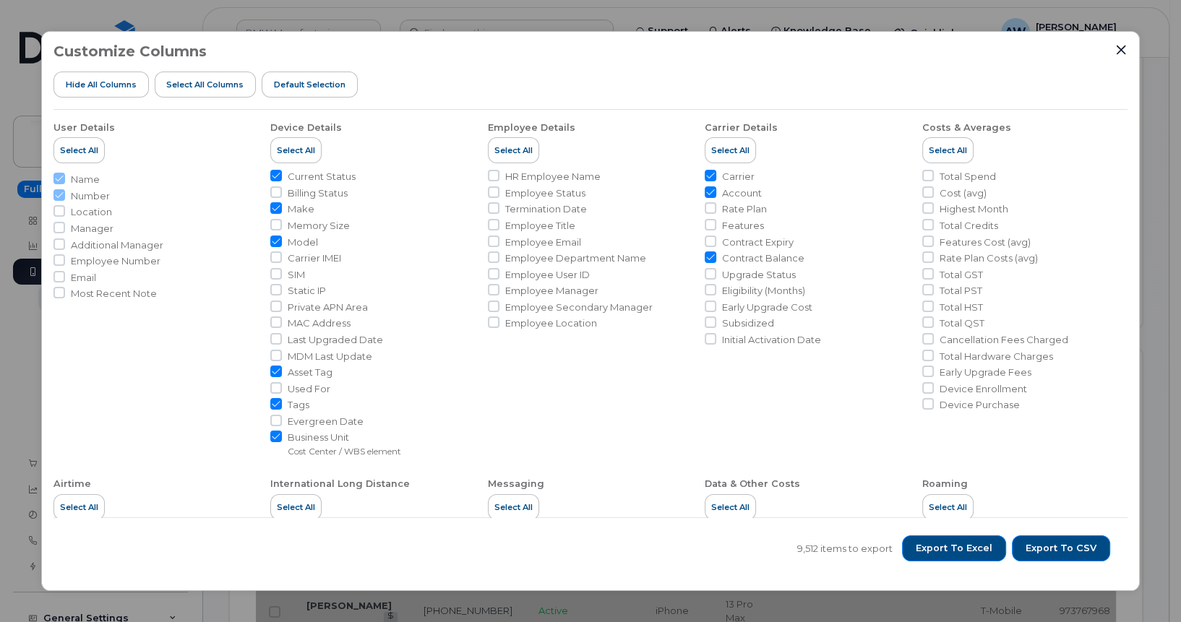
click at [734, 257] on span "Contract Balance" at bounding box center [763, 259] width 82 height 14
click at [716, 257] on input "Contract Balance" at bounding box center [711, 258] width 12 height 12
checkbox input "false"
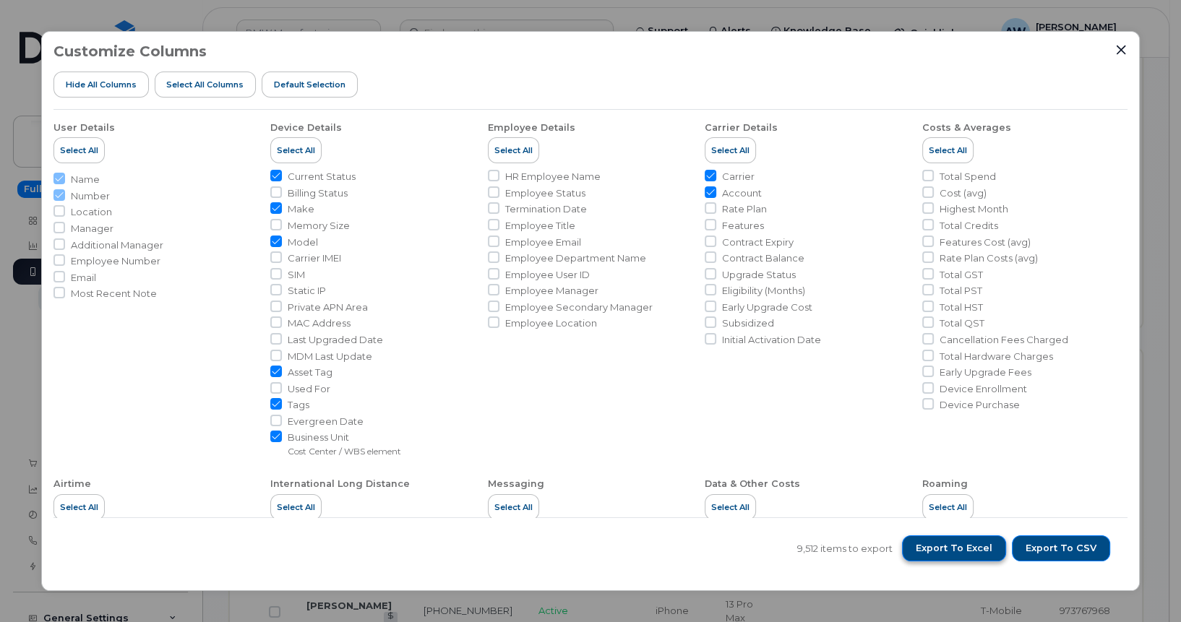
click at [926, 540] on button "Export to Excel" at bounding box center [954, 549] width 104 height 26
click at [954, 9] on div "Customize Columns Hide All Columns Select all Columns Default Selection User De…" at bounding box center [590, 311] width 1181 height 622
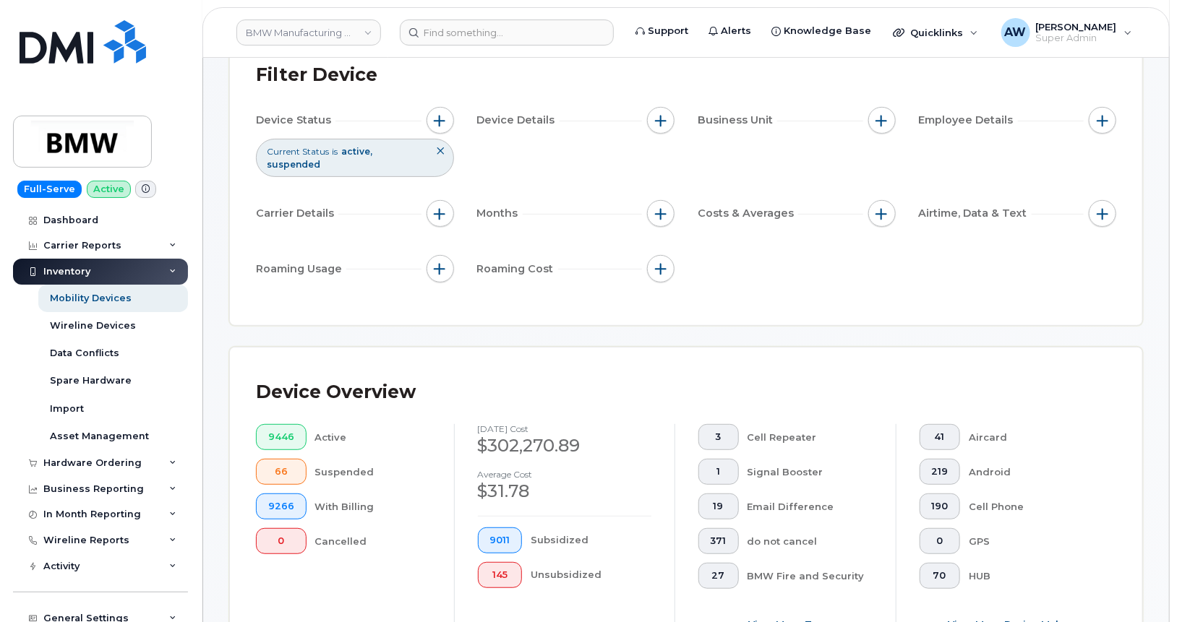
scroll to position [95, 0]
